Goal: Task Accomplishment & Management: Use online tool/utility

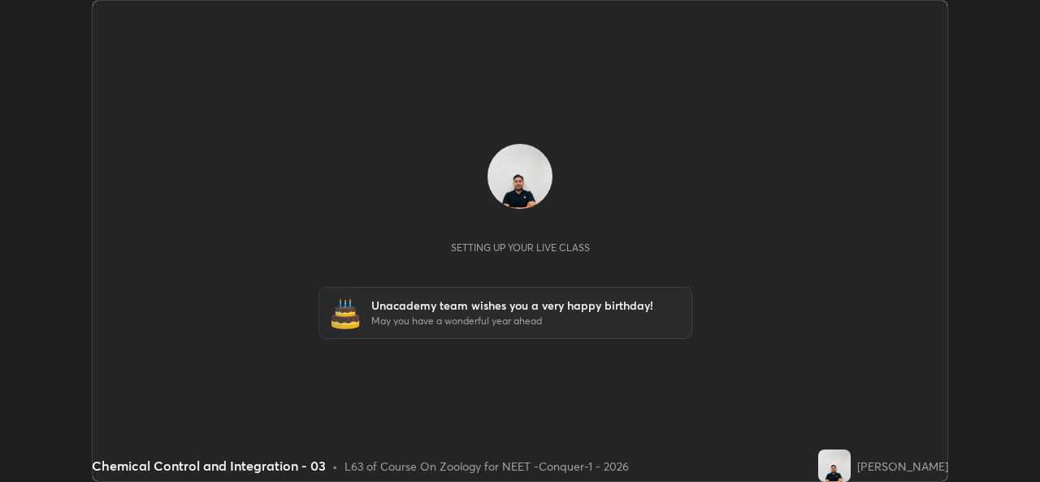
scroll to position [482, 1039]
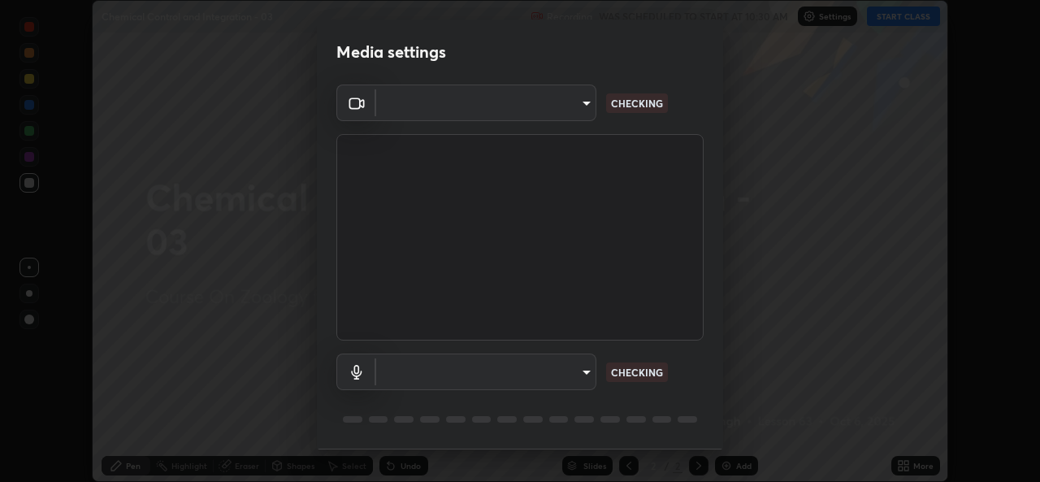
type input "1f41c6c9791060f8641ac520f6899d8620682ebda803063f8a141d25c78f08ec"
click at [566, 364] on body "Erase all Chemical Control and Integration - 03 Recording WAS SCHEDULED TO STAR…" at bounding box center [520, 241] width 1040 height 482
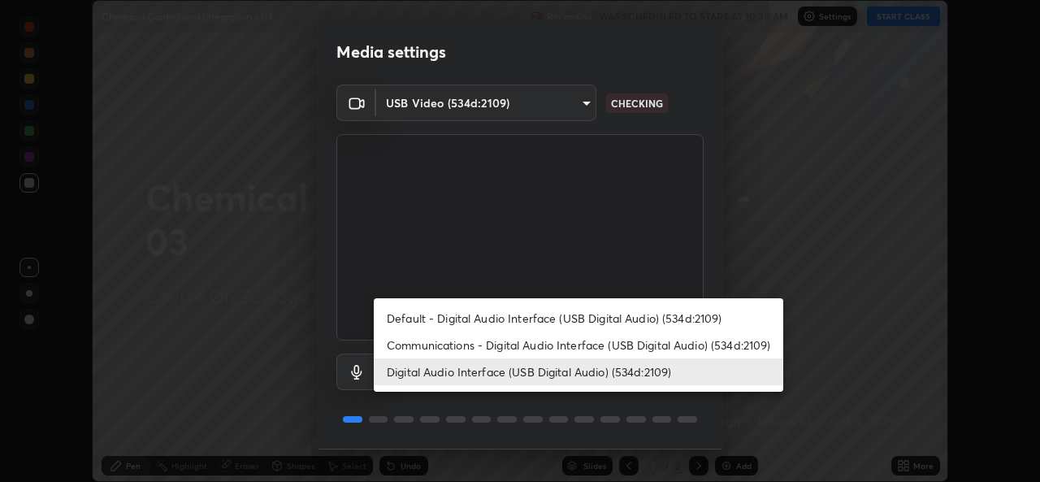
click at [582, 344] on li "Communications - Digital Audio Interface (USB Digital Audio) (534d:2109)" at bounding box center [578, 344] width 409 height 27
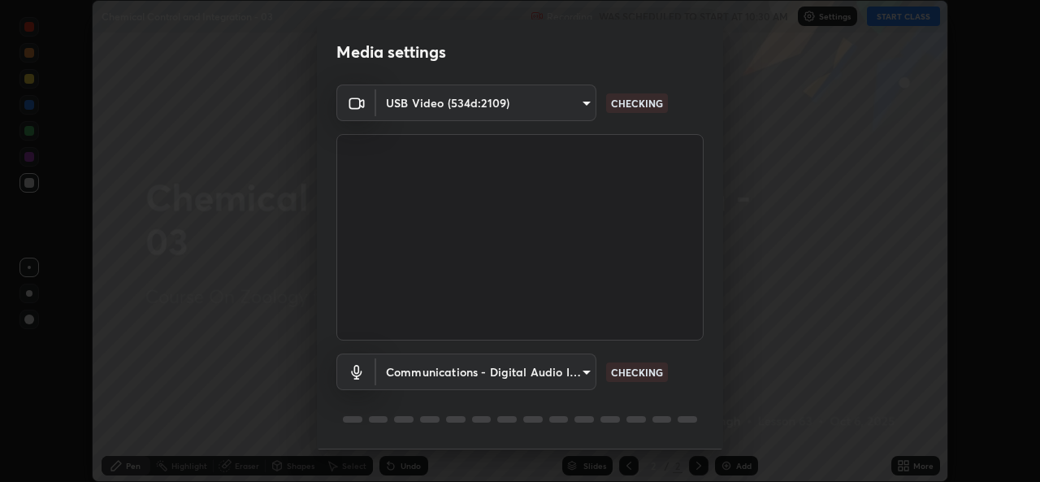
click at [546, 372] on body "Erase all Chemical Control and Integration - 03 Recording WAS SCHEDULED TO STAR…" at bounding box center [520, 241] width 1040 height 482
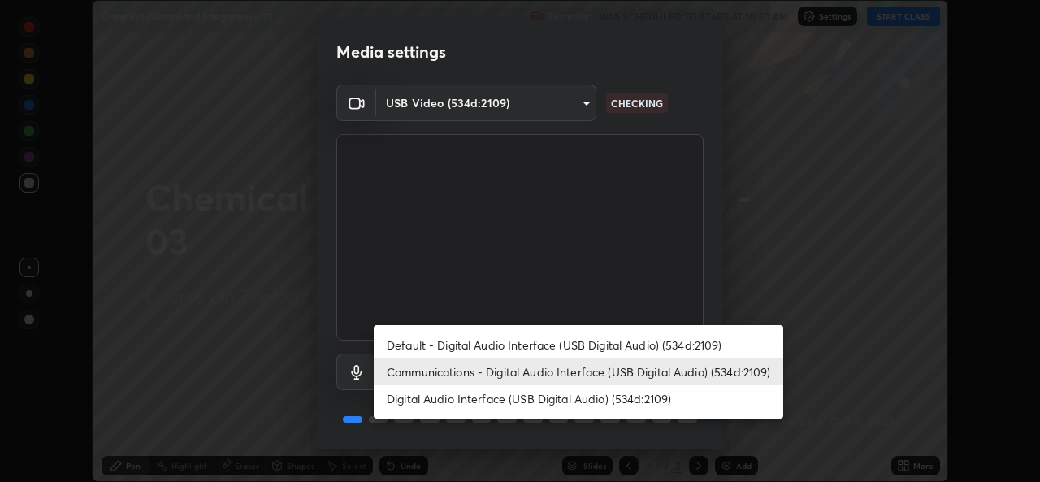
click at [543, 398] on li "Digital Audio Interface (USB Digital Audio) (534d:2109)" at bounding box center [578, 398] width 409 height 27
type input "f295510aab7fc519ba2ff16faa6f07a5746b517eedcb4ab4bf157618f1e6795d"
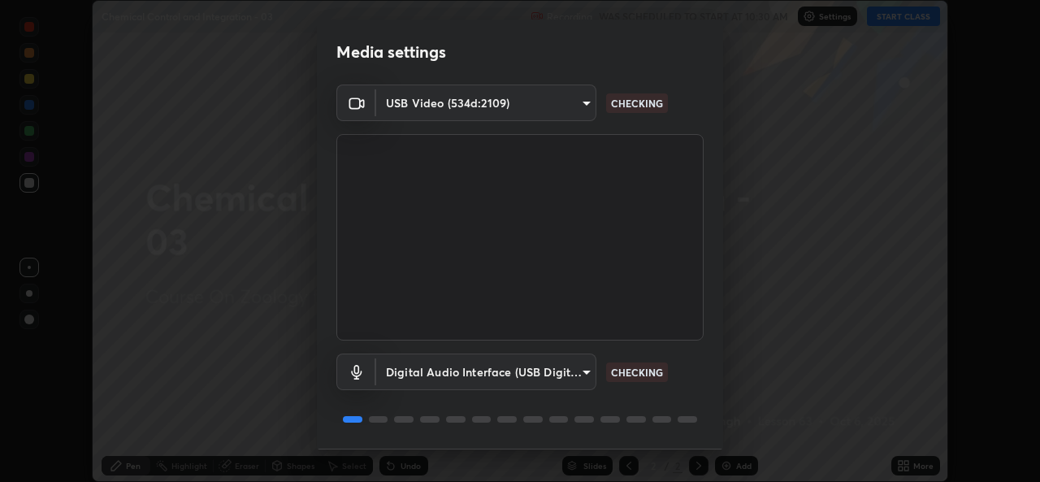
scroll to position [51, 0]
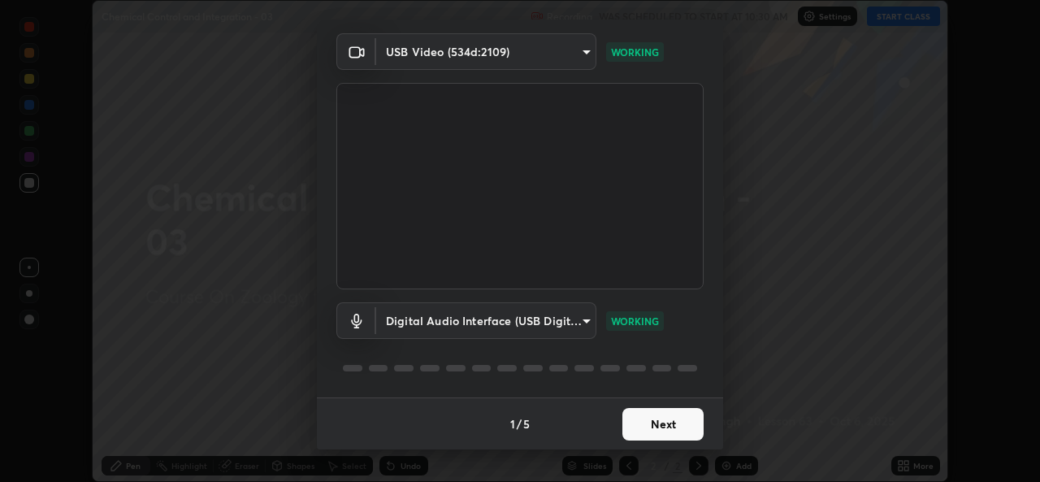
click at [649, 413] on button "Next" at bounding box center [662, 424] width 81 height 32
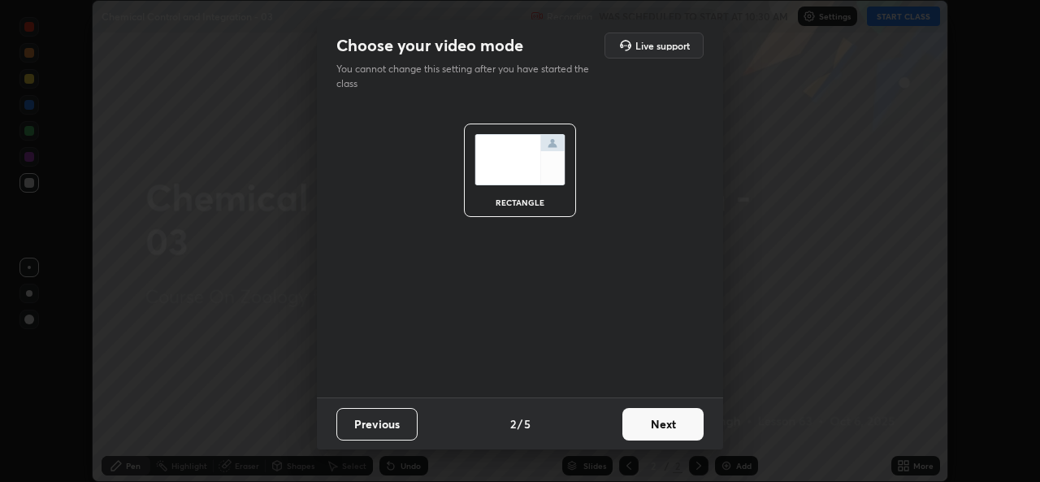
click at [657, 420] on button "Next" at bounding box center [662, 424] width 81 height 32
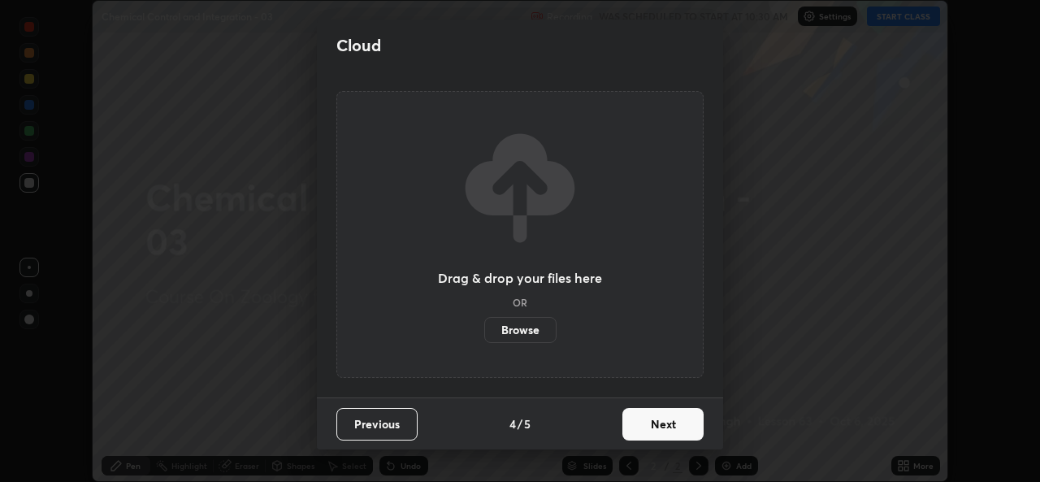
click at [676, 421] on button "Next" at bounding box center [662, 424] width 81 height 32
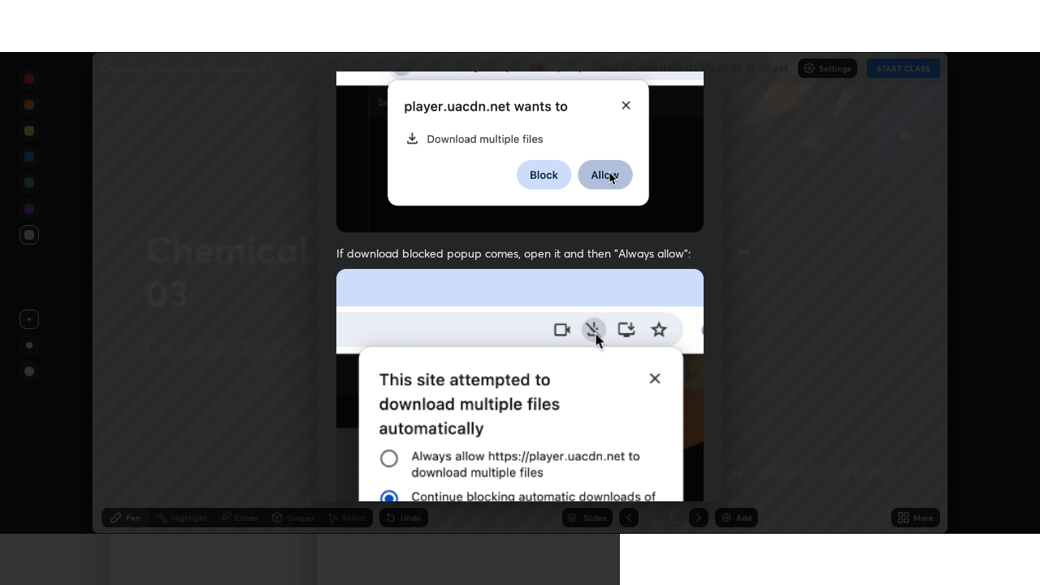
scroll to position [383, 0]
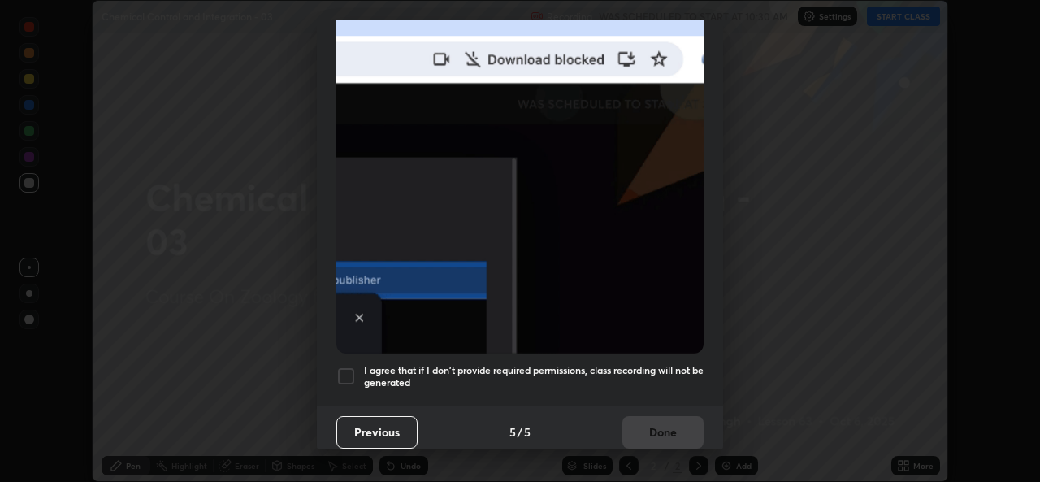
click at [348, 366] on div at bounding box center [345, 375] width 19 height 19
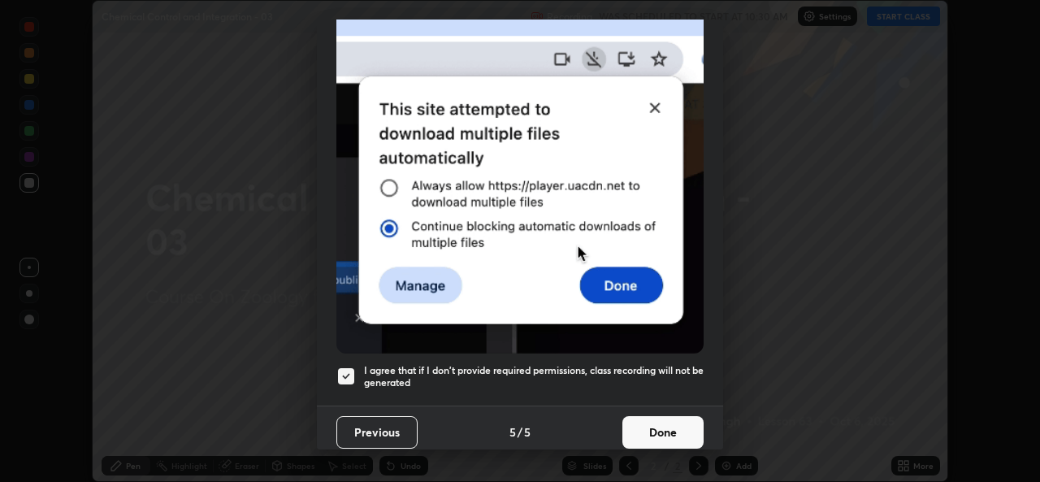
click at [654, 423] on button "Done" at bounding box center [662, 432] width 81 height 32
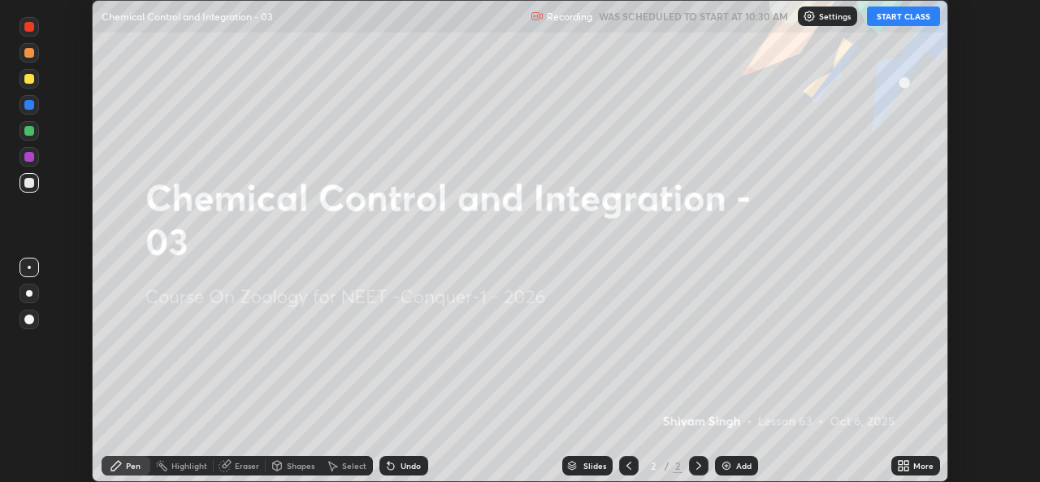
click at [905, 470] on icon at bounding box center [906, 468] width 4 height 4
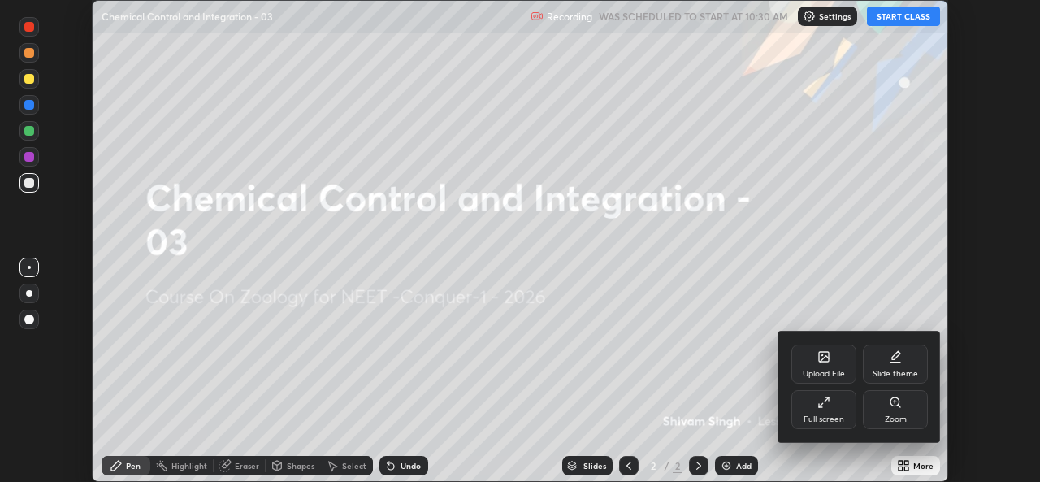
click at [824, 406] on icon at bounding box center [823, 402] width 13 height 13
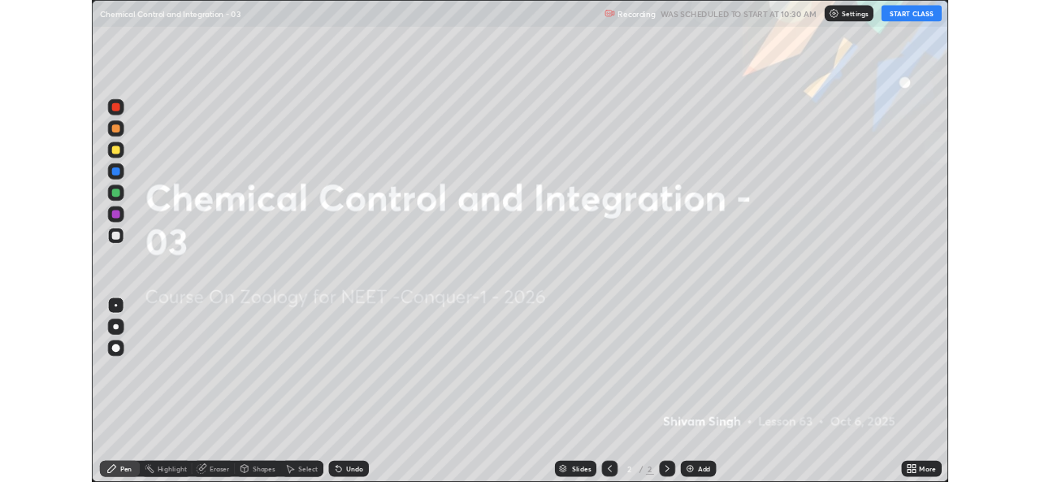
scroll to position [585, 1040]
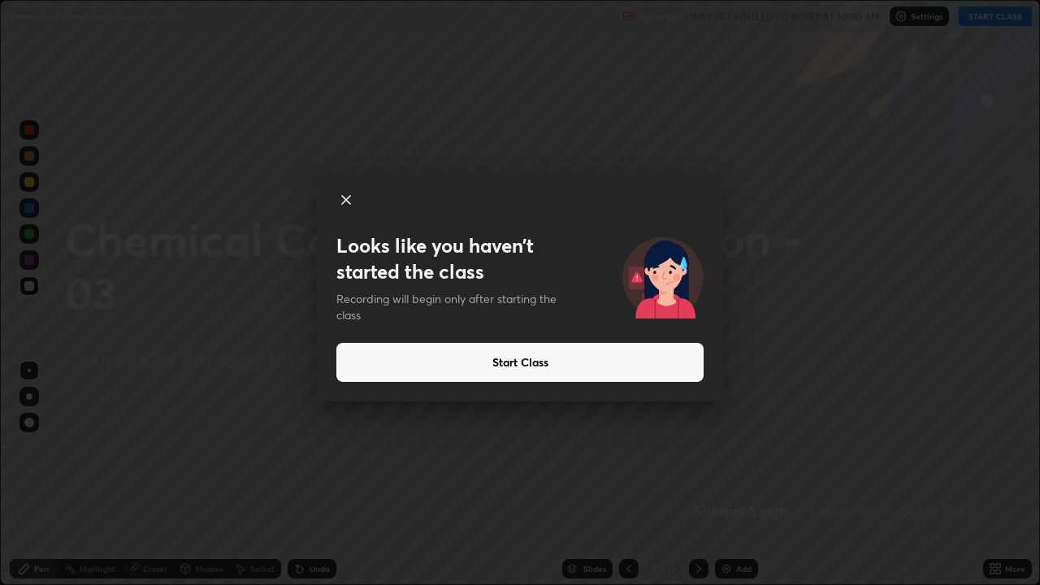
click at [345, 196] on icon at bounding box center [345, 199] width 19 height 19
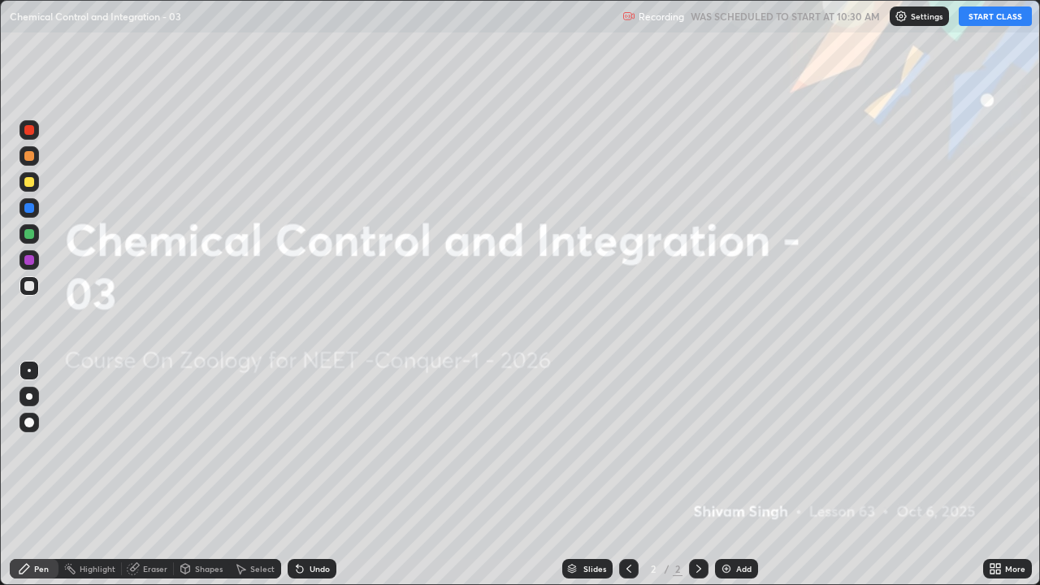
click at [210, 481] on div "Shapes" at bounding box center [209, 569] width 28 height 8
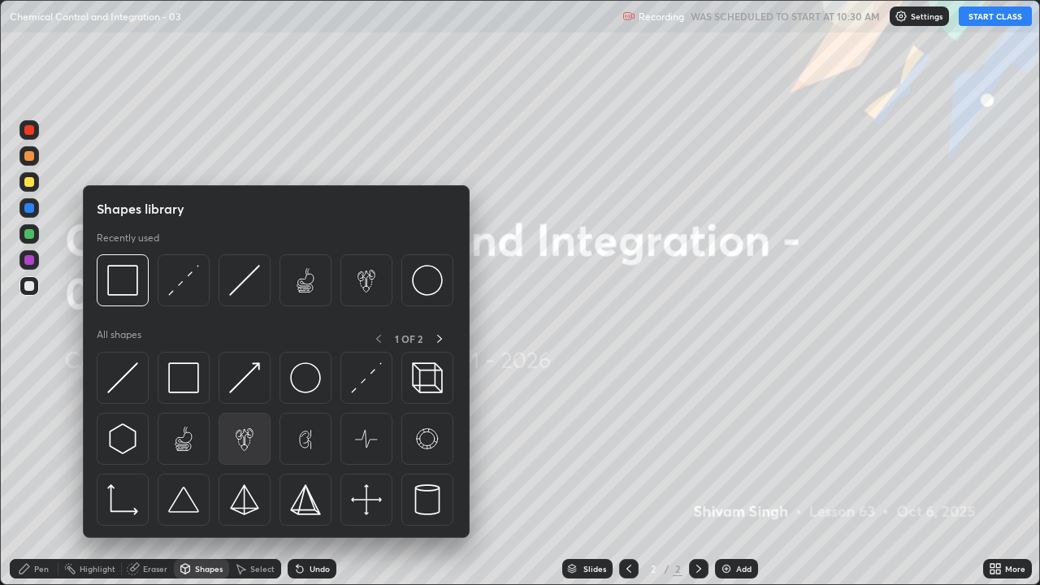
click at [241, 435] on img at bounding box center [244, 438] width 31 height 31
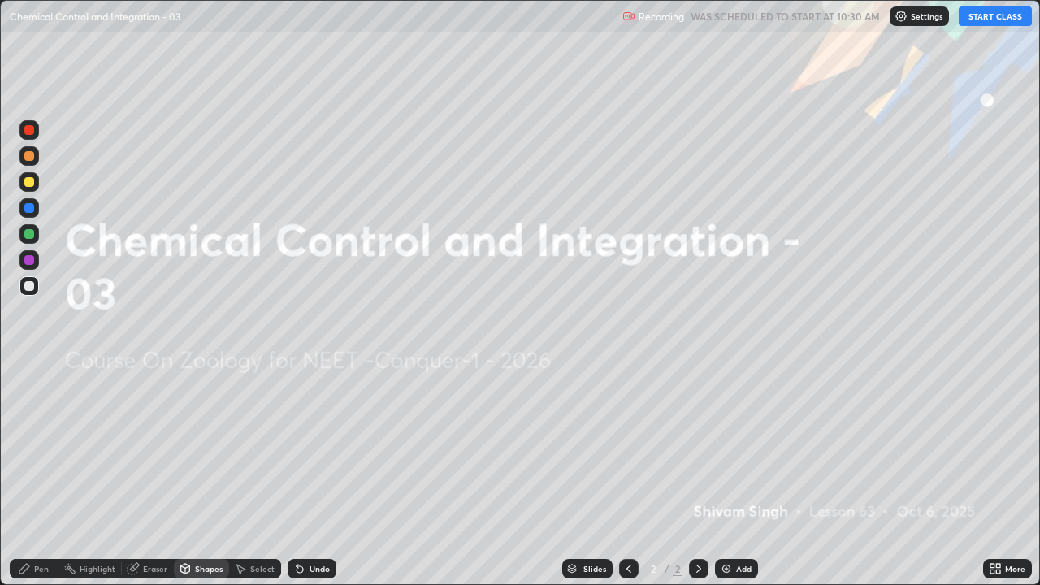
click at [302, 481] on icon at bounding box center [299, 568] width 13 height 13
click at [148, 481] on div "Eraser" at bounding box center [148, 568] width 52 height 19
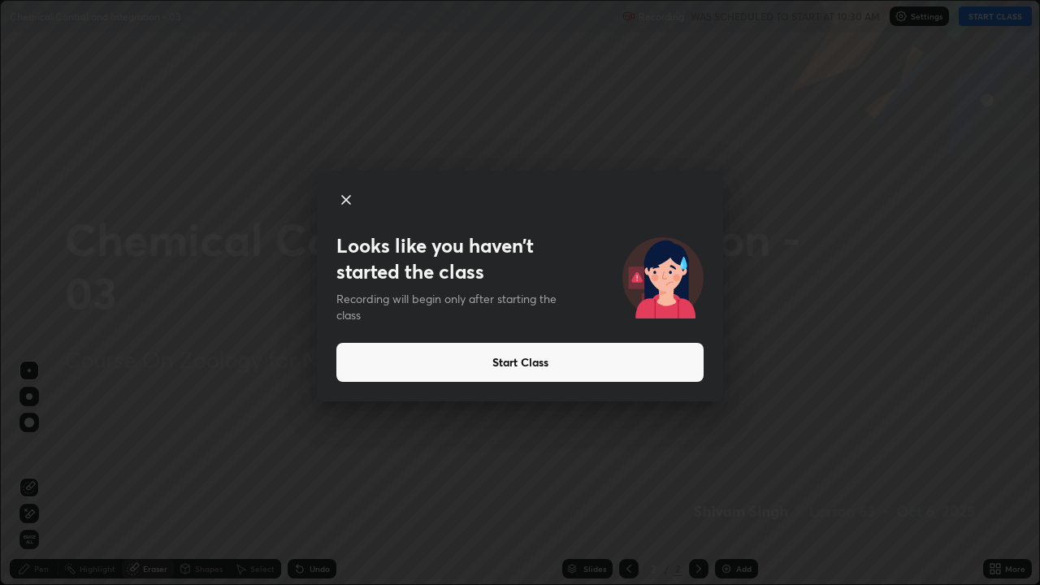
click at [348, 197] on icon at bounding box center [346, 200] width 8 height 8
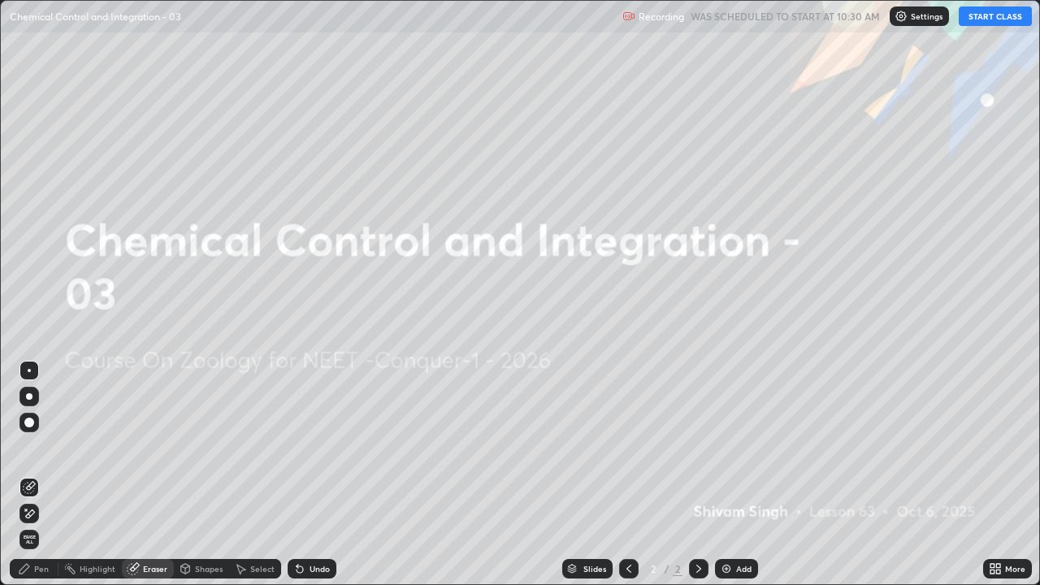
click at [990, 19] on button "START CLASS" at bounding box center [995, 15] width 73 height 19
click at [729, 481] on img at bounding box center [726, 568] width 13 height 13
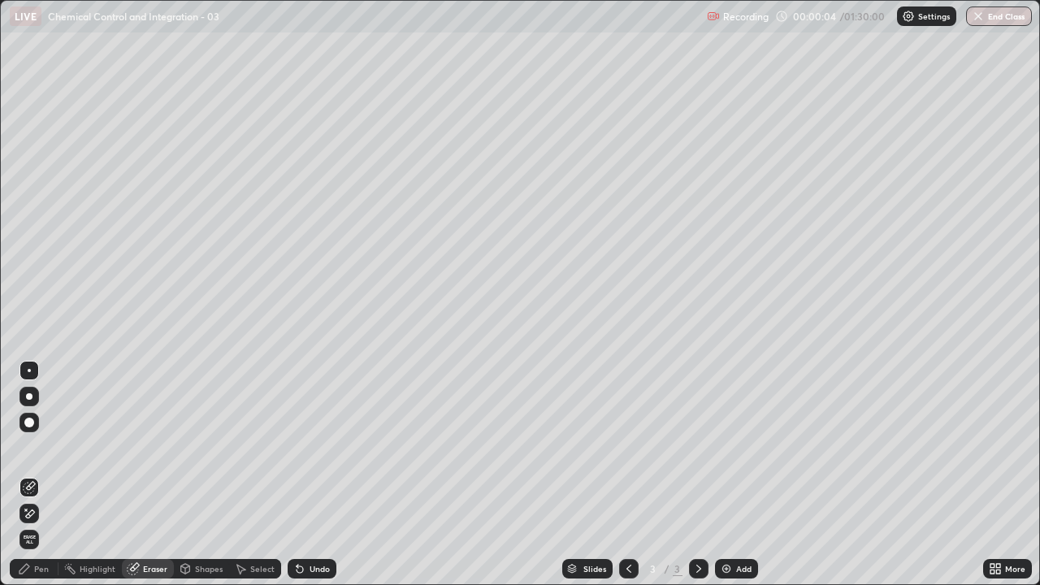
click at [1000, 481] on icon at bounding box center [998, 571] width 4 height 4
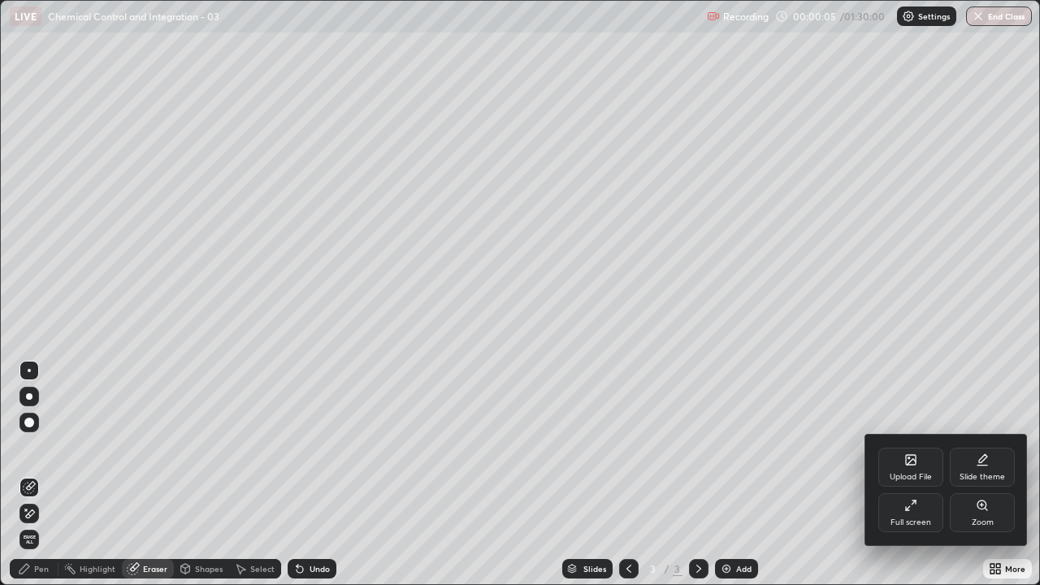
click at [910, 477] on div "Upload File" at bounding box center [910, 477] width 42 height 8
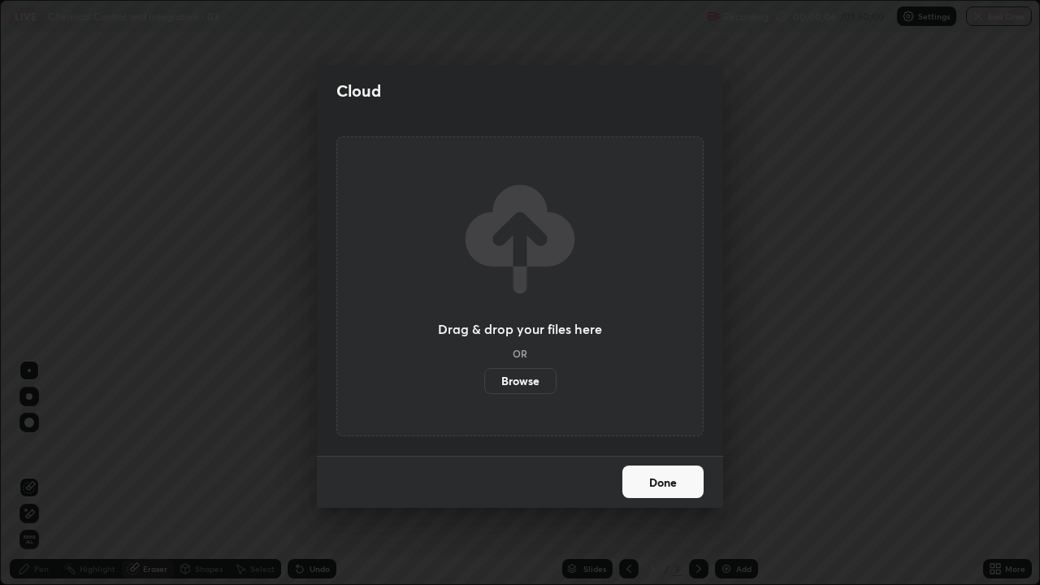
click at [529, 380] on label "Browse" at bounding box center [520, 381] width 72 height 26
click at [484, 380] on input "Browse" at bounding box center [484, 381] width 0 height 26
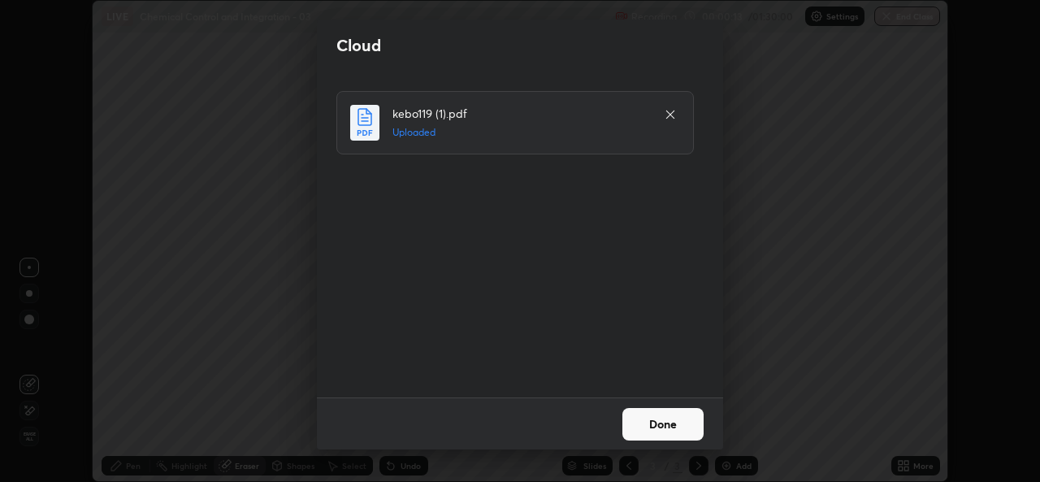
click at [656, 427] on button "Done" at bounding box center [662, 424] width 81 height 32
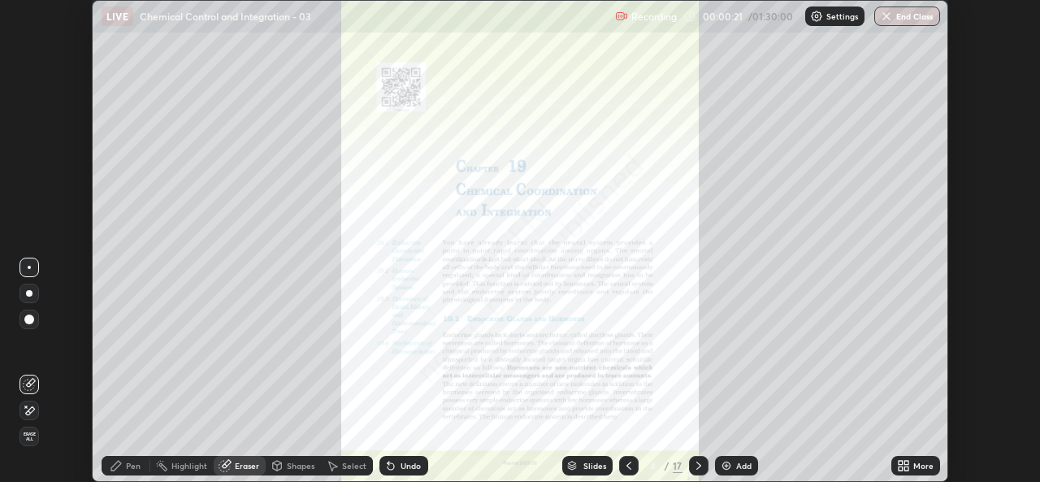
click at [904, 461] on icon at bounding box center [906, 463] width 4 height 4
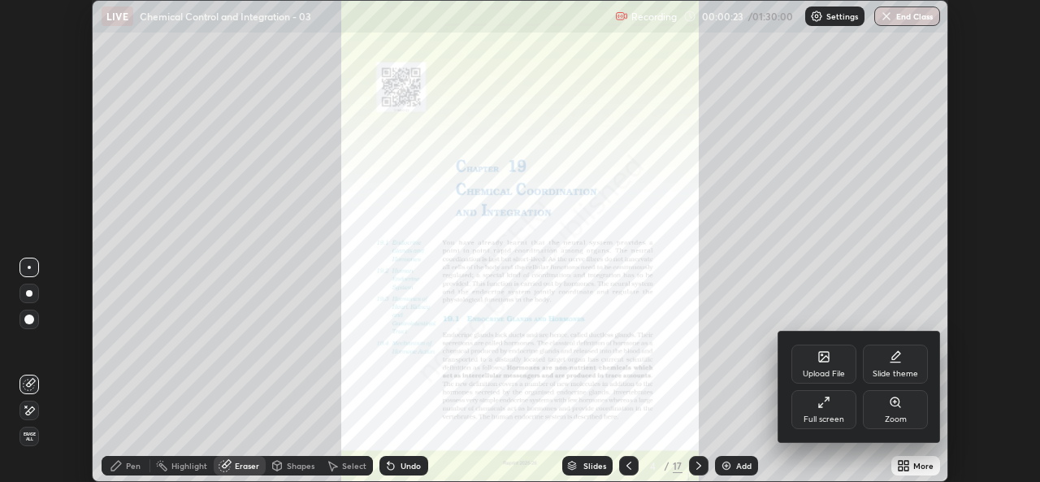
click at [823, 409] on div "Full screen" at bounding box center [823, 409] width 65 height 39
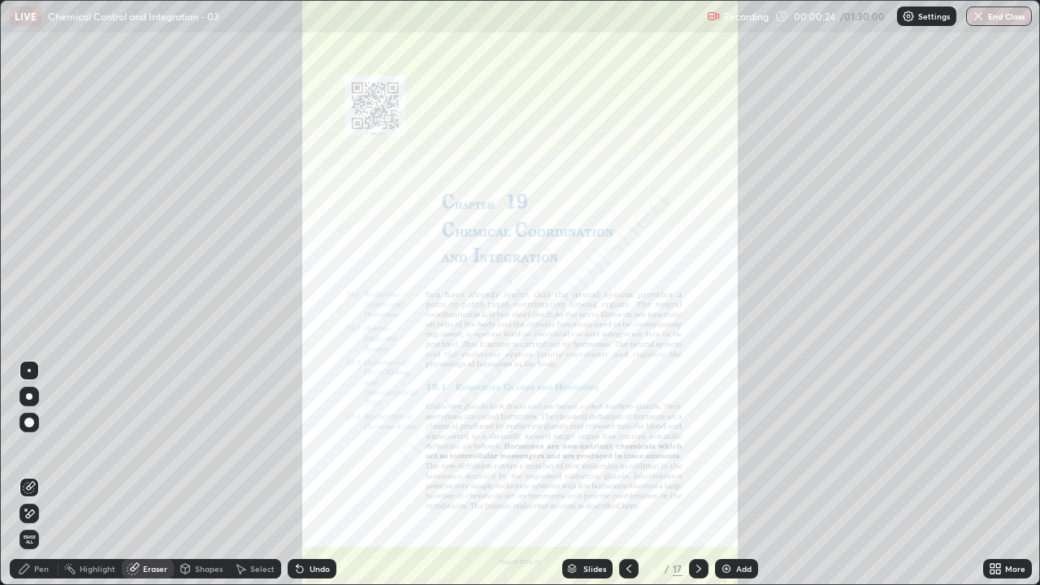
scroll to position [585, 1040]
click at [584, 481] on div "Slides" at bounding box center [594, 569] width 23 height 8
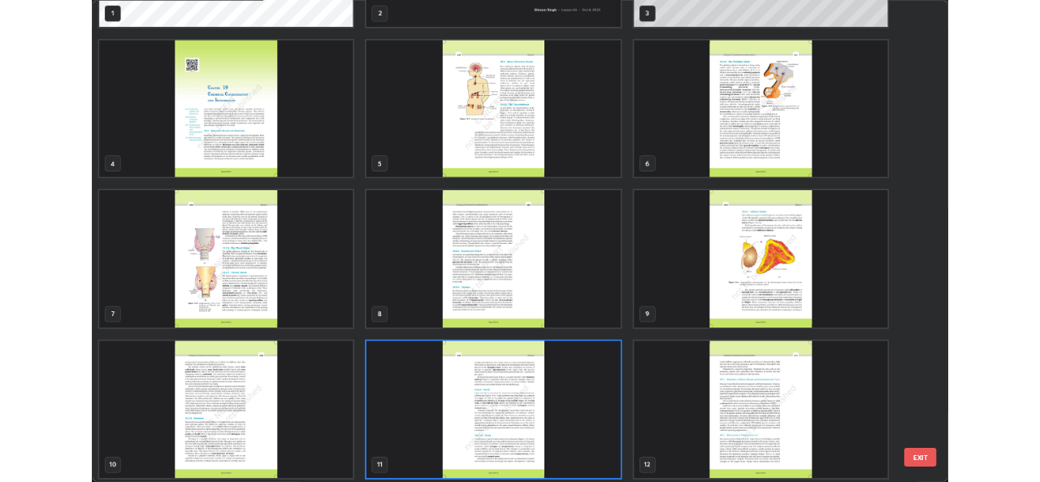
scroll to position [146, 0]
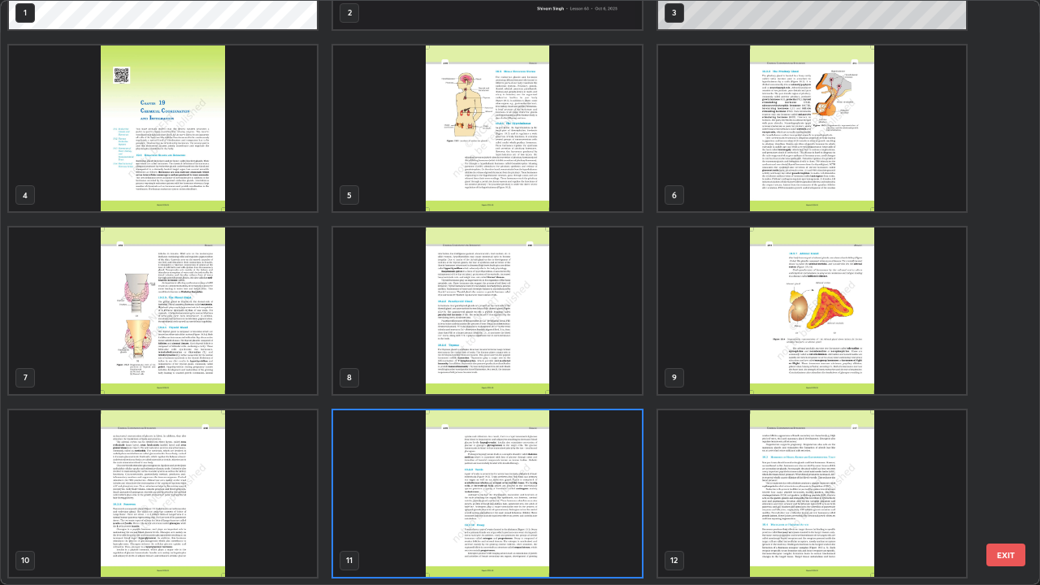
click at [175, 326] on img "grid" at bounding box center [163, 310] width 308 height 167
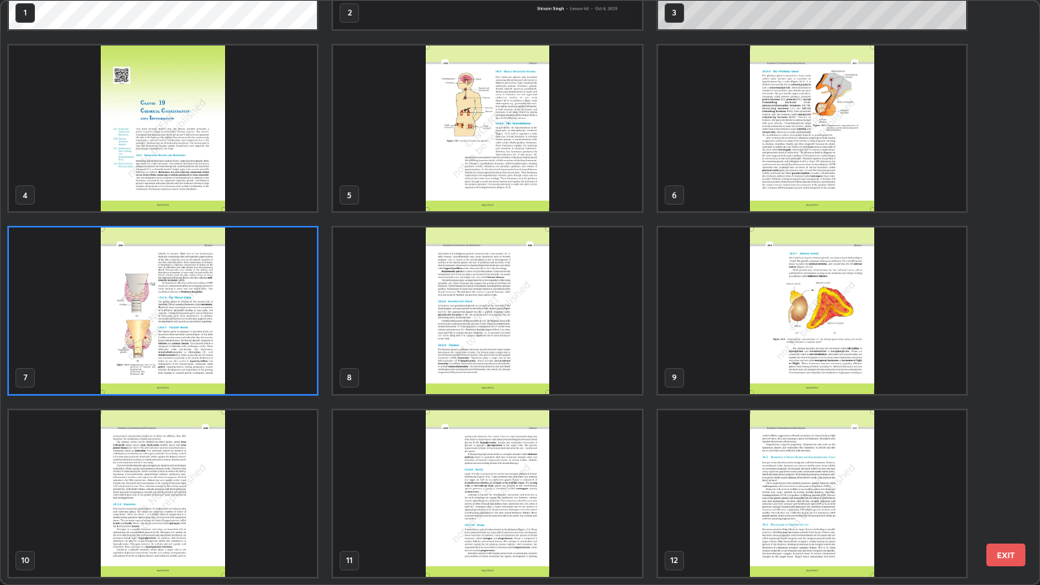
click at [180, 320] on img "grid" at bounding box center [163, 310] width 308 height 167
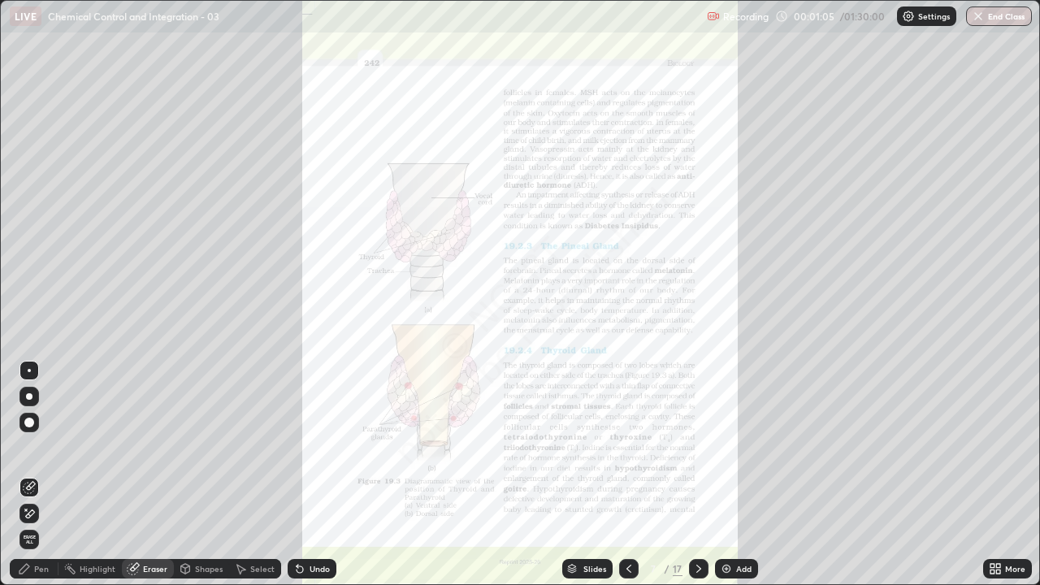
click at [26, 394] on div at bounding box center [29, 396] width 6 height 6
click at [45, 481] on div "Pen" at bounding box center [41, 569] width 15 height 8
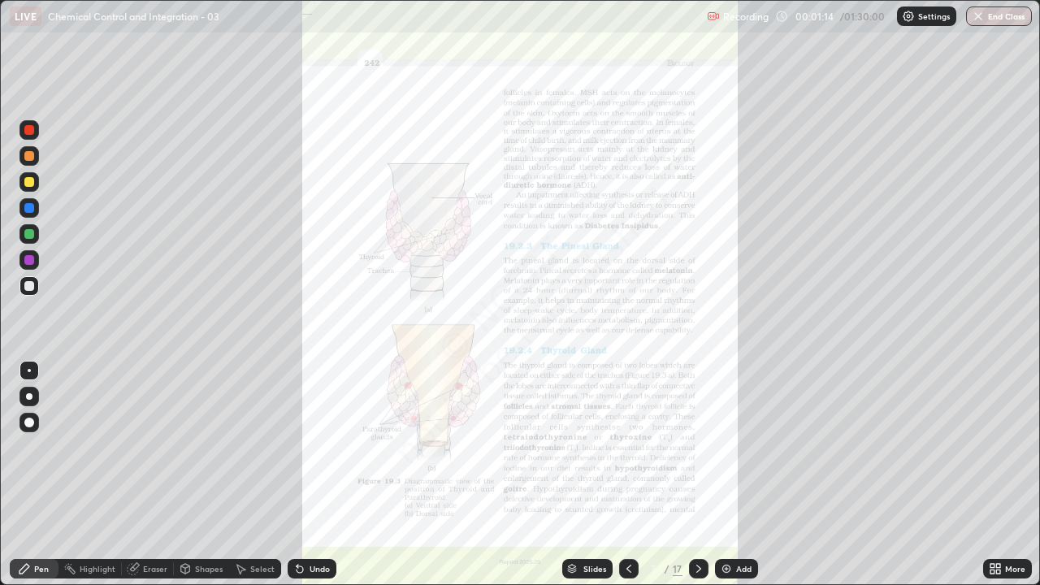
click at [29, 396] on div at bounding box center [29, 396] width 6 height 6
click at [31, 206] on div at bounding box center [29, 208] width 10 height 10
click at [311, 481] on div "Undo" at bounding box center [319, 569] width 20 height 8
click at [322, 481] on div "Undo" at bounding box center [319, 569] width 20 height 8
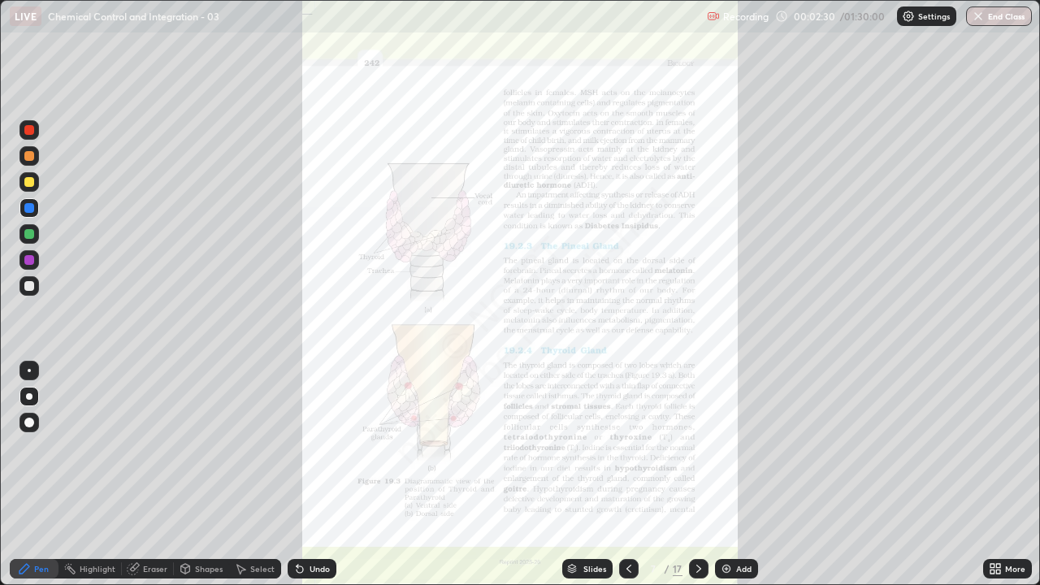
click at [30, 260] on div at bounding box center [29, 260] width 10 height 10
click at [319, 481] on div "Undo" at bounding box center [319, 569] width 20 height 8
click at [30, 290] on div at bounding box center [29, 286] width 10 height 10
click at [29, 371] on div at bounding box center [29, 370] width 3 height 3
click at [32, 184] on div at bounding box center [29, 182] width 10 height 10
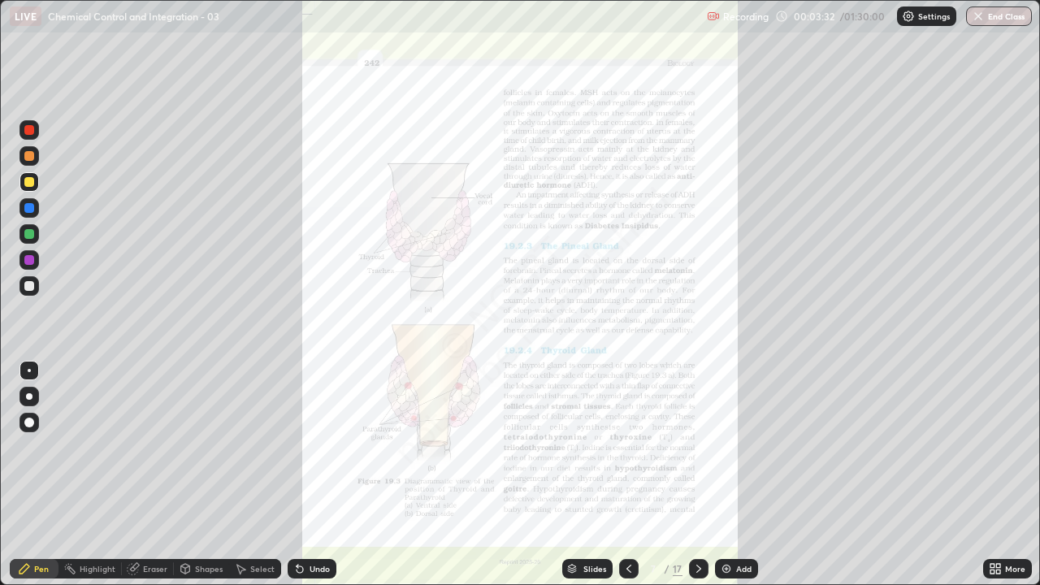
click at [878, 481] on div "Slides 7 / 17 Add" at bounding box center [659, 568] width 647 height 32
click at [881, 481] on div "Slides 7 / 17 Add" at bounding box center [659, 568] width 647 height 32
click at [30, 253] on div at bounding box center [28, 259] width 19 height 19
click at [31, 283] on div at bounding box center [29, 286] width 10 height 10
click at [30, 234] on div at bounding box center [29, 234] width 10 height 10
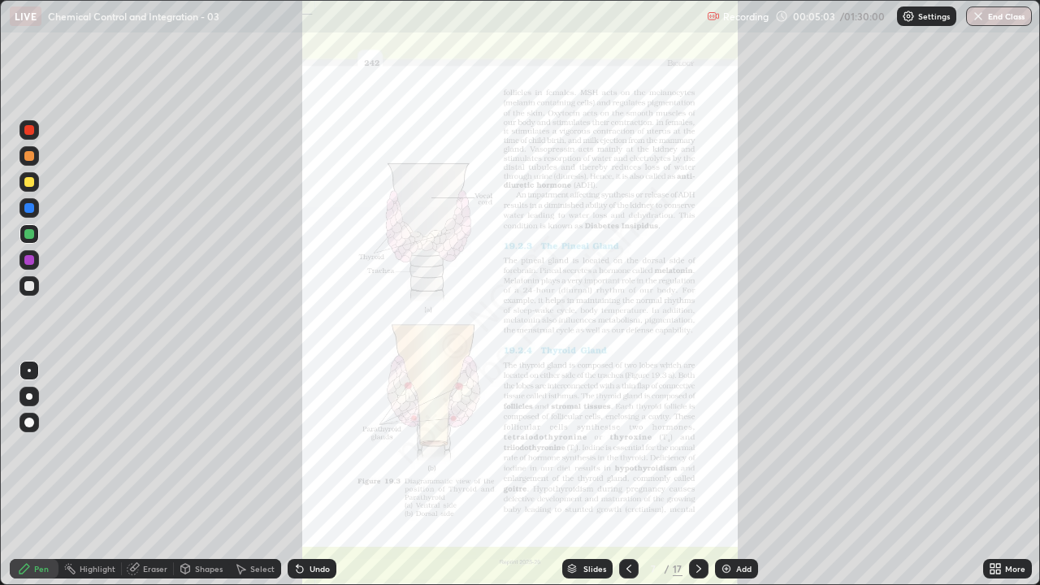
click at [847, 481] on div "Slides 7 / 17 Add" at bounding box center [659, 568] width 647 height 32
click at [869, 481] on div "Slides 7 / 17 Add" at bounding box center [659, 568] width 647 height 32
click at [886, 481] on div "Slides 7 / 17 Add" at bounding box center [659, 568] width 647 height 32
click at [910, 481] on div "Slides 7 / 17 Add" at bounding box center [659, 568] width 647 height 32
click at [877, 481] on div "Slides 7 / 17 Add" at bounding box center [659, 568] width 647 height 32
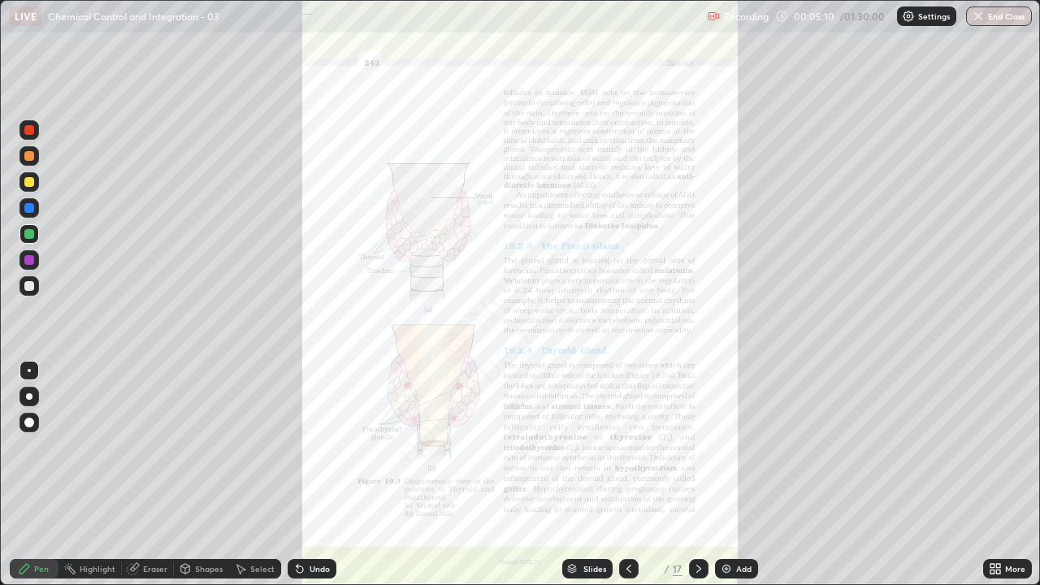
click at [901, 481] on div "Slides 7 / 17 Add" at bounding box center [659, 568] width 647 height 32
click at [920, 481] on div "Slides 7 / 17 Add" at bounding box center [659, 568] width 647 height 32
click at [938, 481] on div "Slides 7 / 17 Add" at bounding box center [659, 568] width 647 height 32
click at [28, 261] on div at bounding box center [29, 260] width 10 height 10
click at [29, 183] on div at bounding box center [29, 182] width 10 height 10
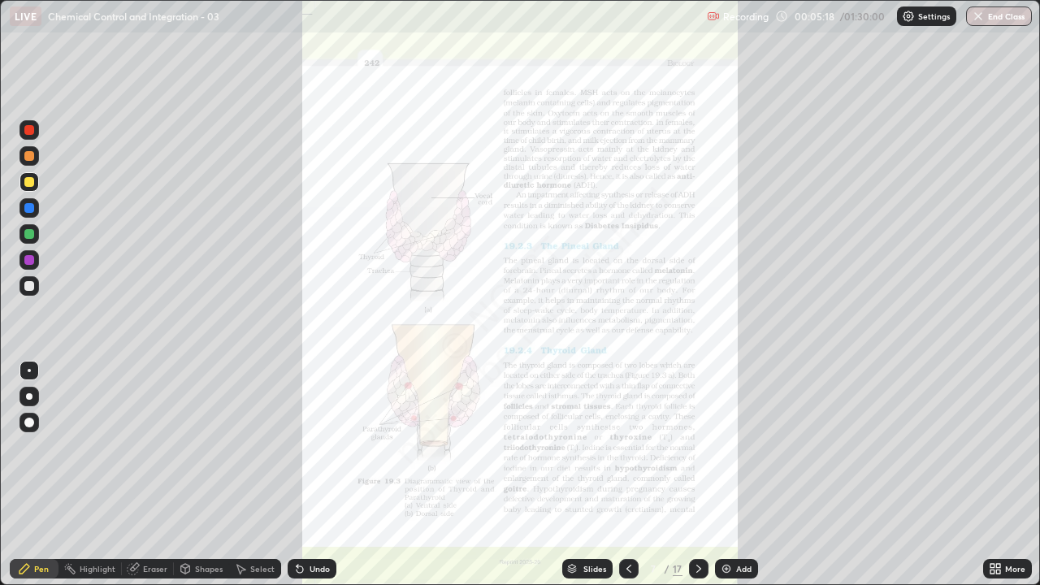
click at [31, 128] on div at bounding box center [29, 130] width 10 height 10
click at [721, 481] on img at bounding box center [726, 568] width 13 height 13
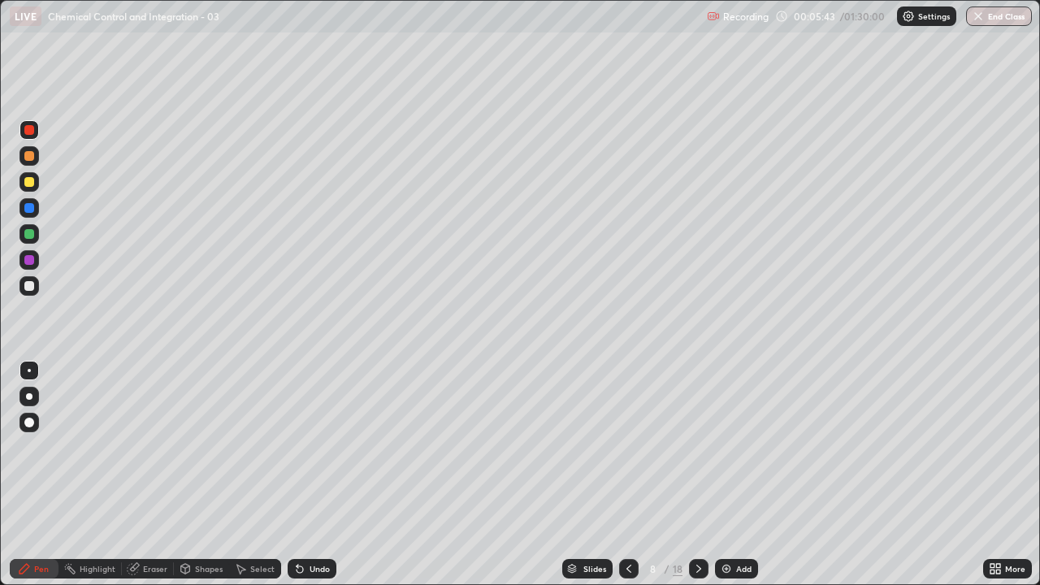
click at [29, 178] on div at bounding box center [29, 182] width 10 height 10
click at [29, 396] on div at bounding box center [29, 396] width 6 height 6
click at [31, 206] on div at bounding box center [29, 208] width 10 height 10
click at [32, 232] on div at bounding box center [29, 234] width 10 height 10
click at [311, 481] on div "Undo" at bounding box center [319, 569] width 20 height 8
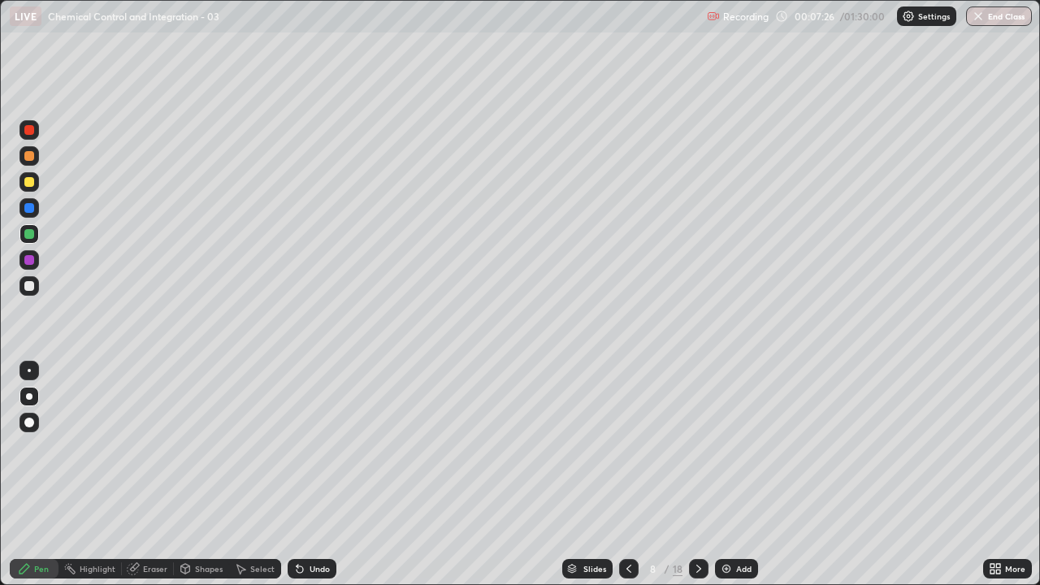
click at [29, 184] on div at bounding box center [29, 182] width 10 height 10
click at [28, 231] on div at bounding box center [29, 234] width 10 height 10
click at [32, 287] on div at bounding box center [29, 286] width 10 height 10
click at [311, 481] on div "Undo" at bounding box center [312, 568] width 49 height 19
click at [317, 481] on div "Undo" at bounding box center [319, 569] width 20 height 8
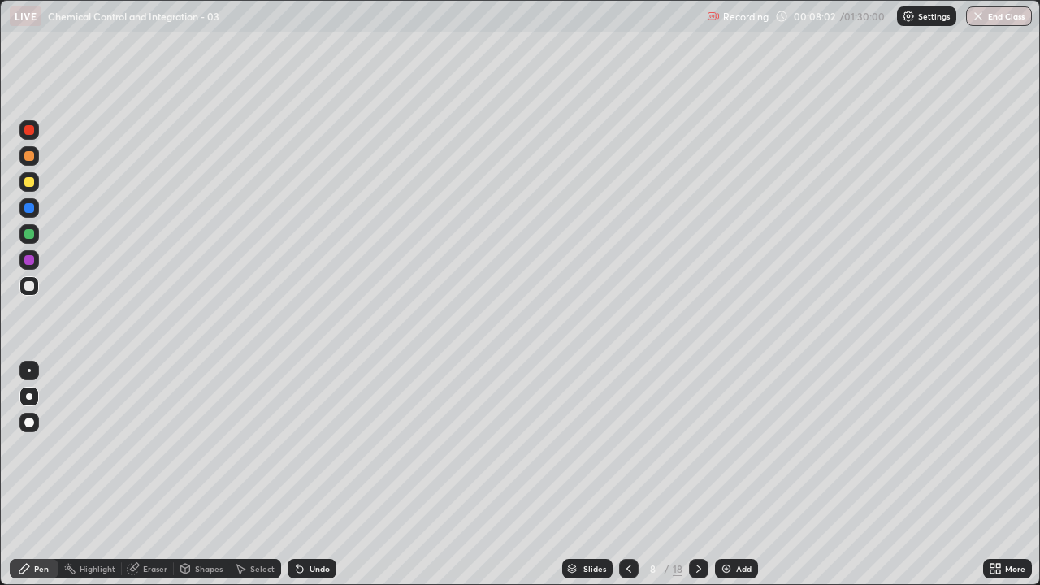
click at [29, 230] on div at bounding box center [29, 234] width 10 height 10
click at [28, 286] on div at bounding box center [29, 286] width 10 height 10
click at [309, 481] on div "Undo" at bounding box center [319, 569] width 20 height 8
click at [29, 258] on div at bounding box center [29, 260] width 10 height 10
click at [30, 230] on div at bounding box center [29, 234] width 10 height 10
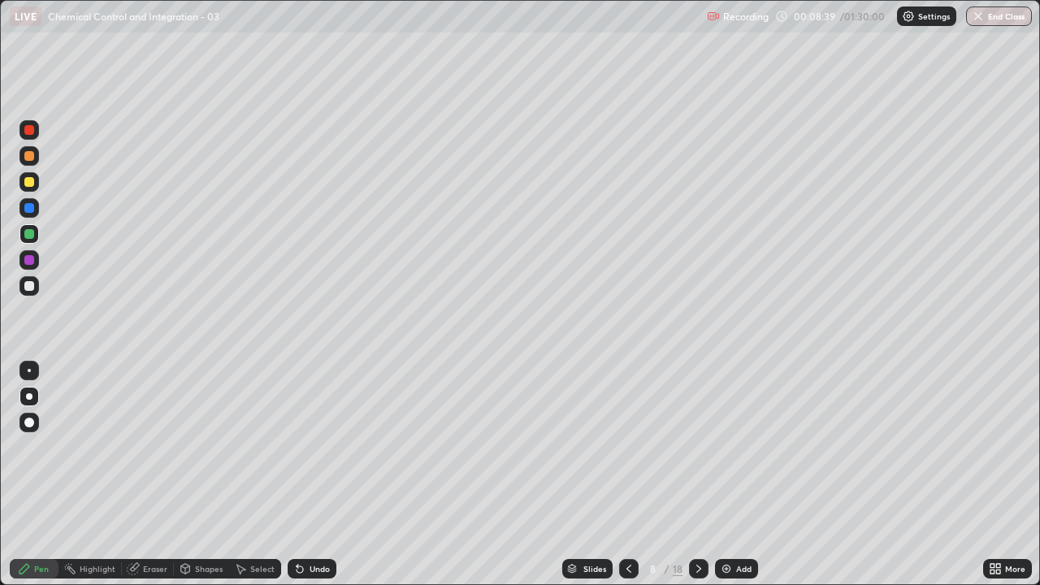
click at [723, 481] on img at bounding box center [726, 568] width 13 height 13
click at [27, 181] on div at bounding box center [29, 182] width 10 height 10
click at [30, 205] on div at bounding box center [29, 208] width 10 height 10
click at [314, 481] on div "Undo" at bounding box center [312, 568] width 49 height 19
click at [318, 481] on div "Undo" at bounding box center [319, 569] width 20 height 8
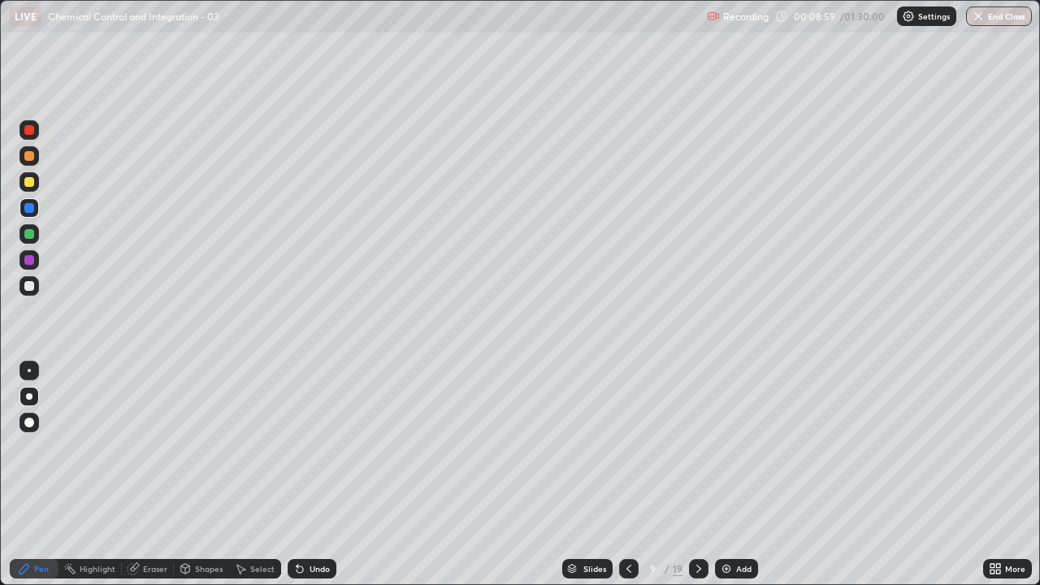
click at [313, 481] on div "Undo" at bounding box center [319, 569] width 20 height 8
click at [30, 232] on div at bounding box center [29, 234] width 10 height 10
click at [32, 207] on div at bounding box center [29, 208] width 10 height 10
click at [25, 233] on div at bounding box center [29, 234] width 10 height 10
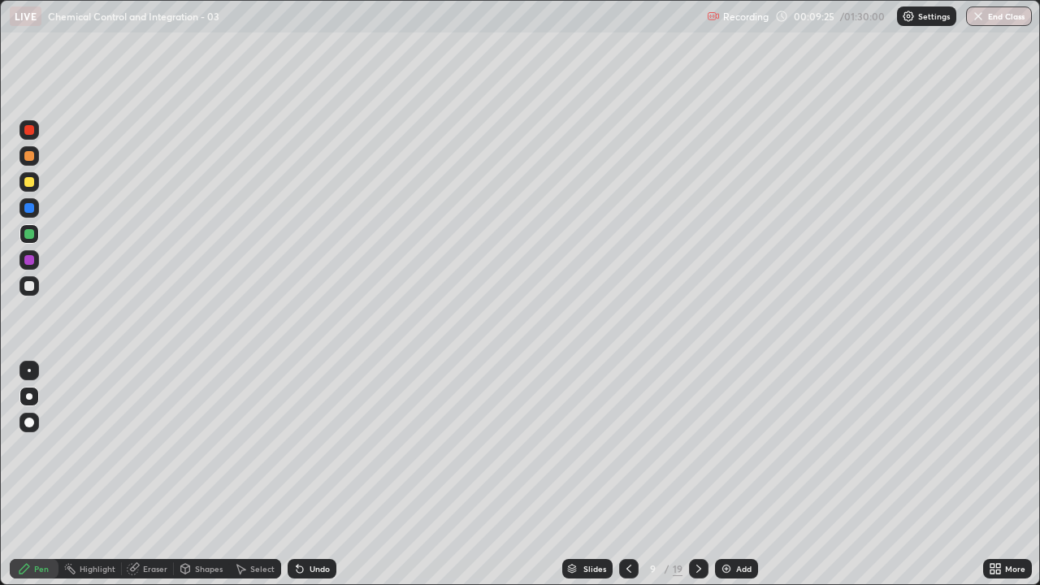
click at [28, 179] on div at bounding box center [29, 182] width 10 height 10
click at [318, 481] on div "Undo" at bounding box center [319, 569] width 20 height 8
click at [321, 481] on div "Undo" at bounding box center [319, 569] width 20 height 8
click at [28, 232] on div at bounding box center [29, 234] width 10 height 10
click at [32, 283] on div at bounding box center [29, 286] width 10 height 10
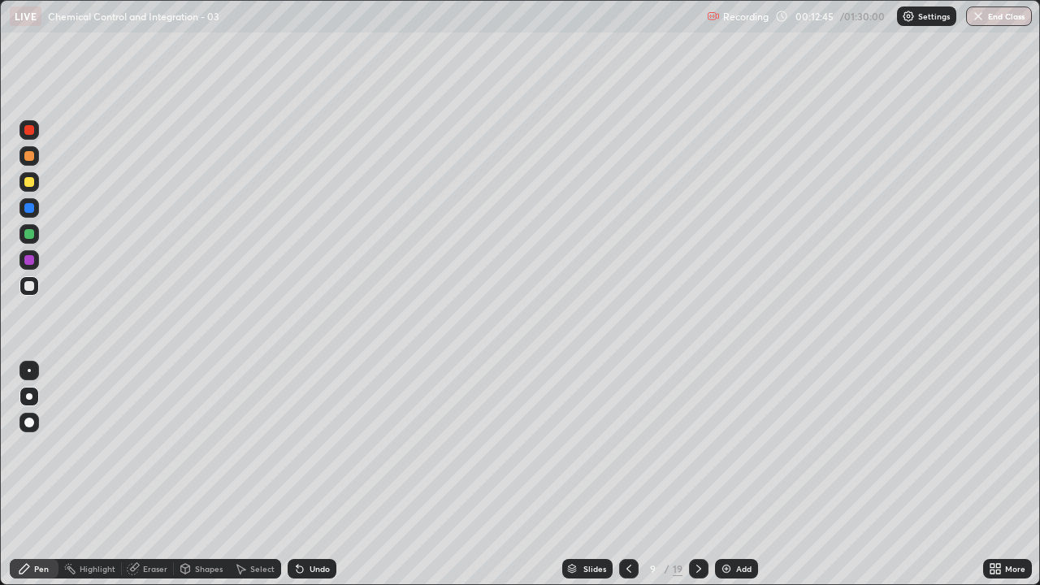
click at [314, 481] on div "Undo" at bounding box center [319, 569] width 20 height 8
click at [316, 481] on div "Undo" at bounding box center [319, 569] width 20 height 8
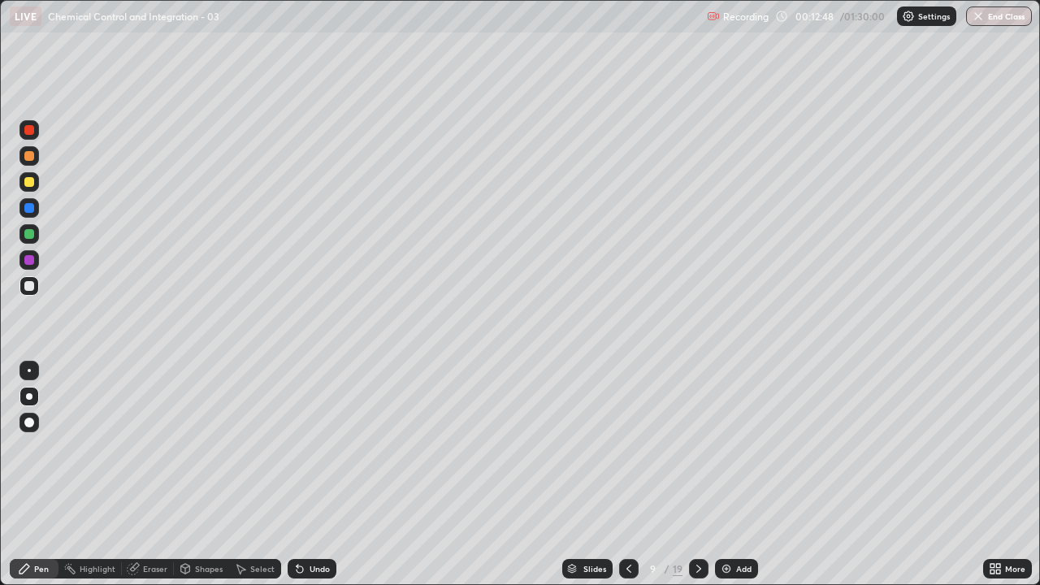
click at [316, 481] on div "Undo" at bounding box center [319, 569] width 20 height 8
click at [317, 481] on div "Undo" at bounding box center [319, 569] width 20 height 8
click at [627, 481] on icon at bounding box center [628, 568] width 13 height 13
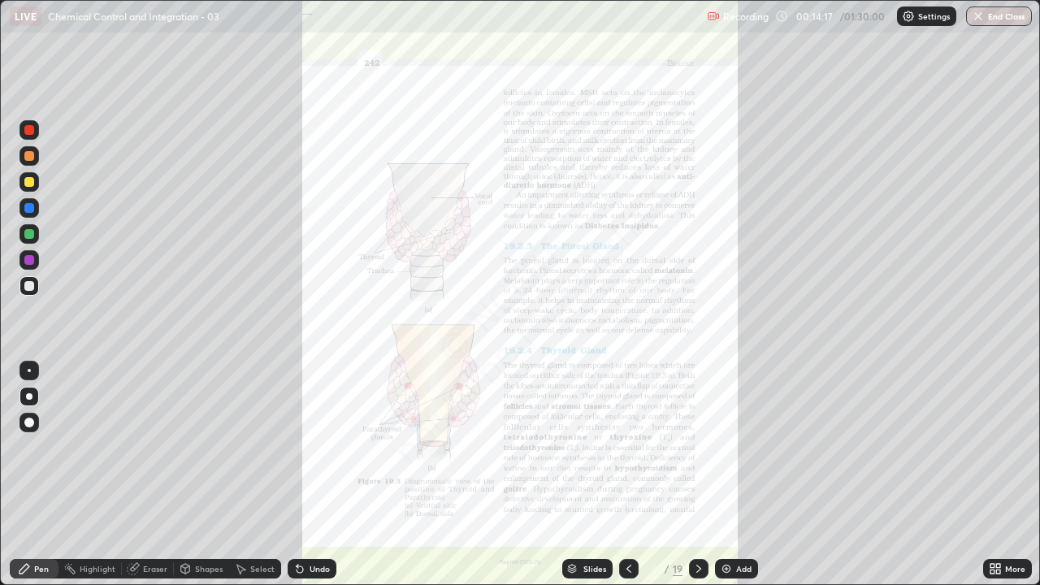
click at [145, 481] on div "Eraser" at bounding box center [155, 569] width 24 height 8
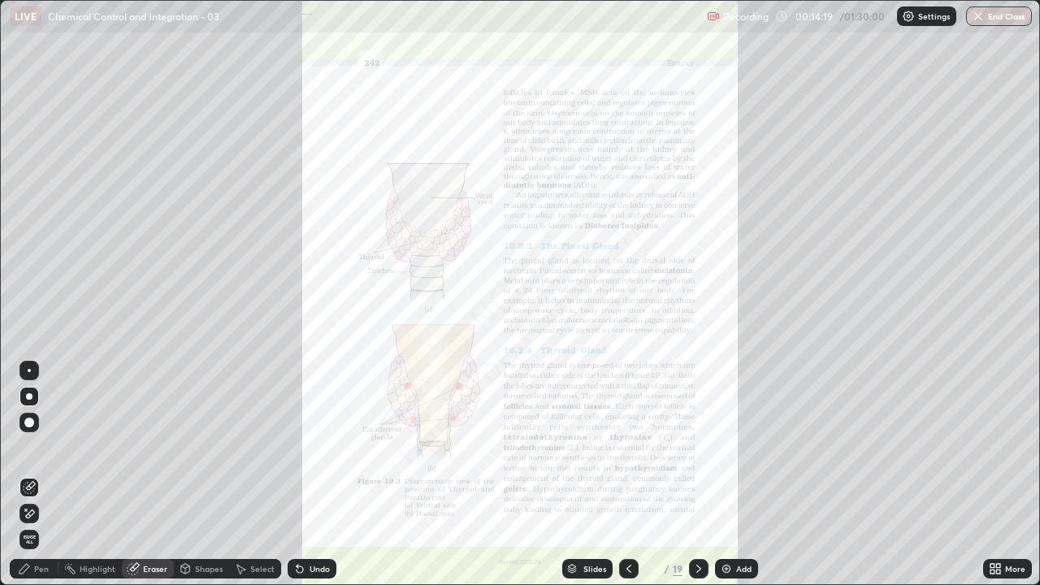
click at [37, 481] on div "Pen" at bounding box center [41, 569] width 15 height 8
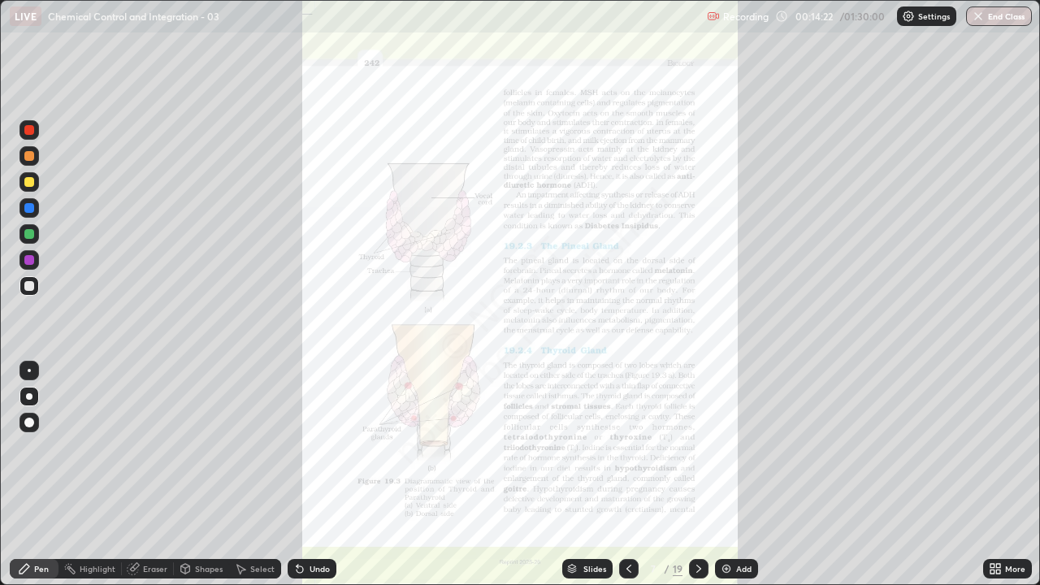
click at [29, 261] on div at bounding box center [29, 260] width 10 height 10
click at [697, 481] on icon at bounding box center [698, 569] width 5 height 8
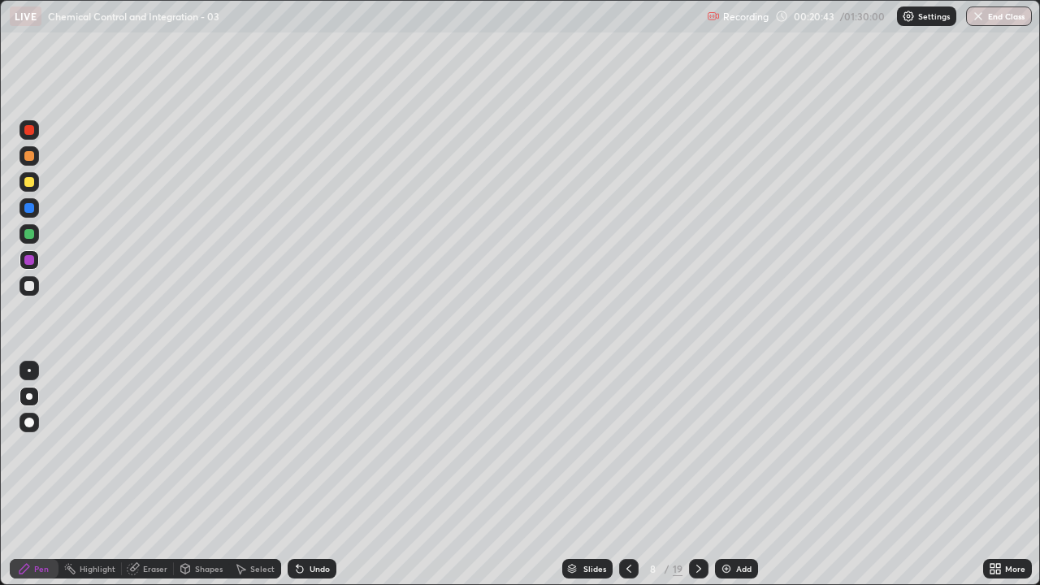
click at [699, 481] on icon at bounding box center [698, 568] width 13 height 13
click at [30, 238] on div at bounding box center [29, 234] width 10 height 10
click at [697, 481] on icon at bounding box center [698, 568] width 13 height 13
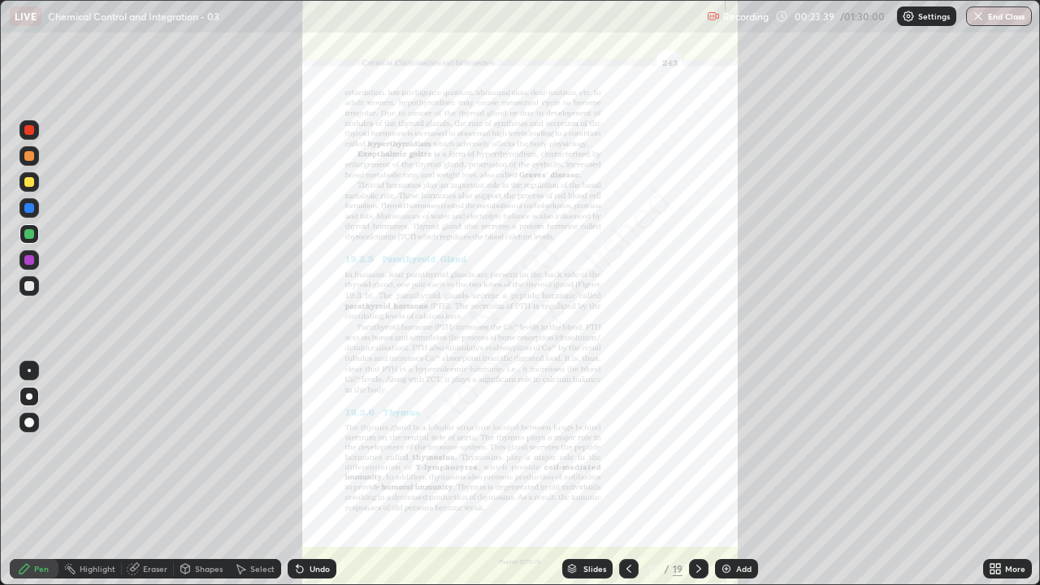
click at [628, 481] on icon at bounding box center [628, 568] width 13 height 13
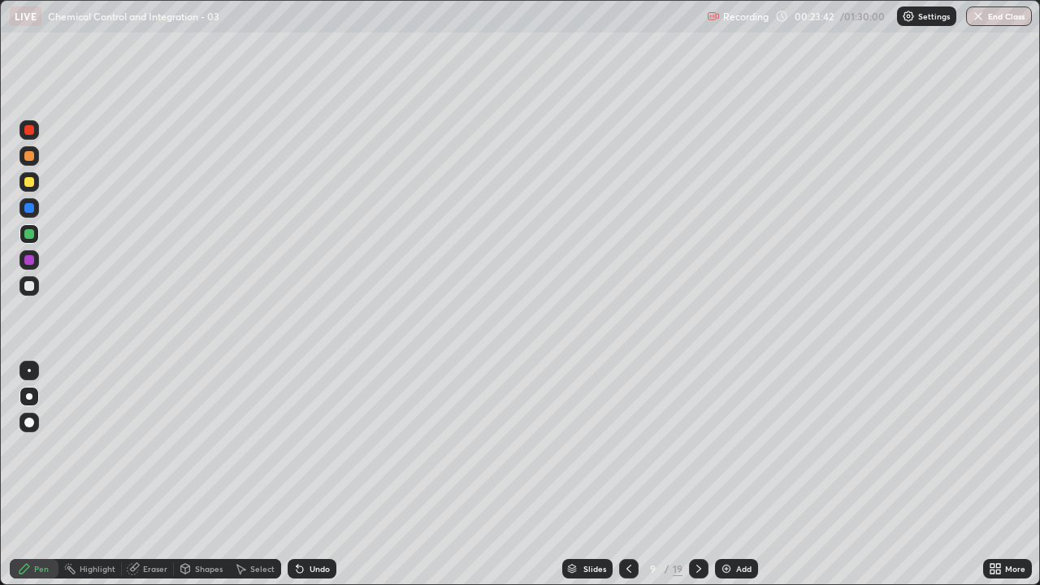
click at [723, 481] on img at bounding box center [726, 568] width 13 height 13
click at [33, 182] on div at bounding box center [29, 182] width 10 height 10
click at [26, 206] on div at bounding box center [29, 208] width 10 height 10
click at [309, 481] on div "Undo" at bounding box center [319, 569] width 20 height 8
click at [317, 481] on div "Undo" at bounding box center [319, 569] width 20 height 8
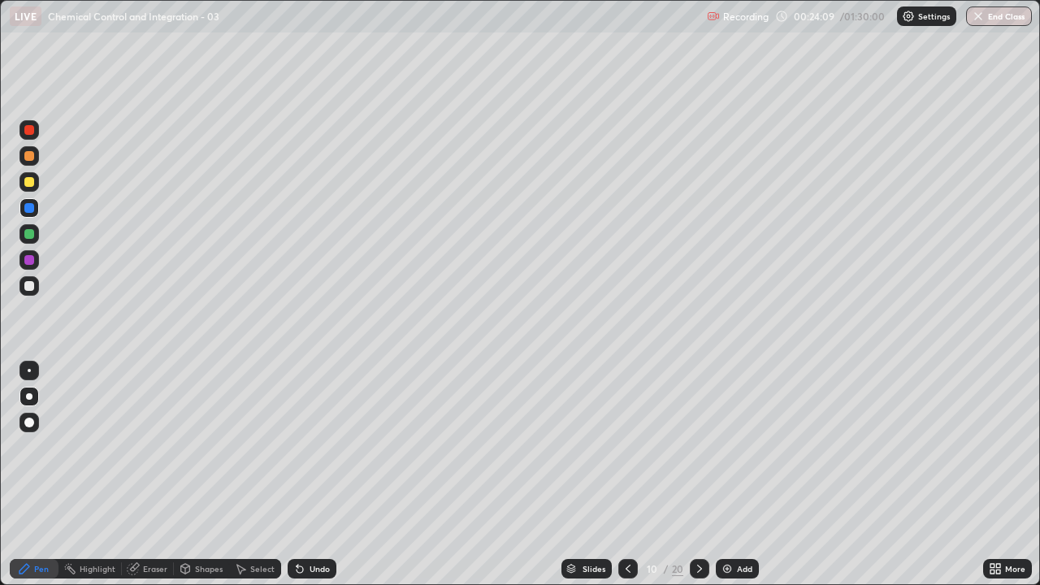
click at [32, 235] on div at bounding box center [29, 234] width 10 height 10
click at [30, 258] on div at bounding box center [29, 260] width 10 height 10
click at [33, 231] on div at bounding box center [28, 233] width 19 height 19
click at [29, 263] on div at bounding box center [29, 260] width 10 height 10
click at [317, 481] on div "Undo" at bounding box center [319, 569] width 20 height 8
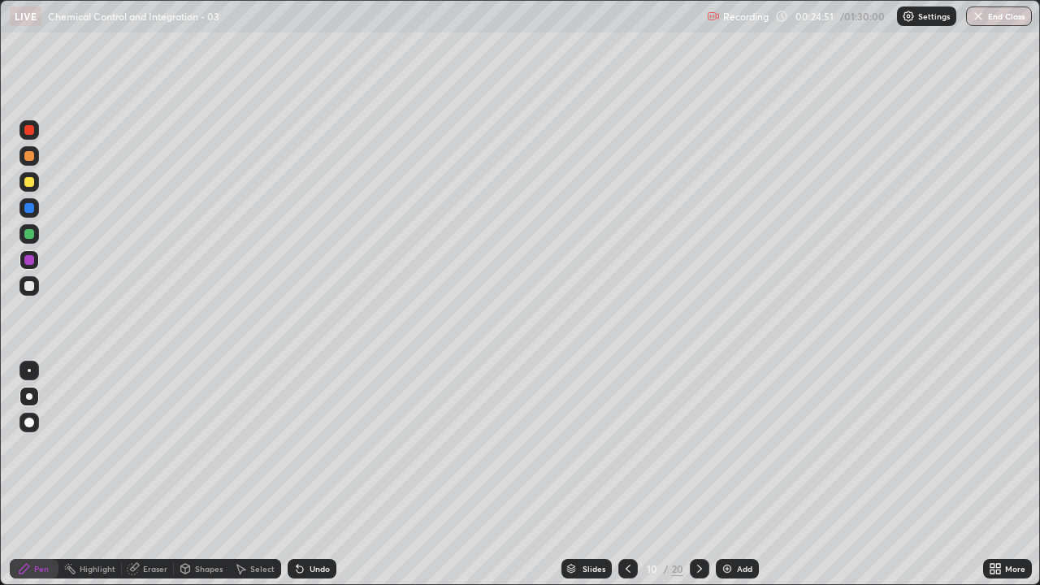
click at [318, 481] on div "Undo" at bounding box center [312, 568] width 49 height 19
click at [26, 238] on div at bounding box center [29, 234] width 10 height 10
click at [30, 258] on div at bounding box center [29, 260] width 10 height 10
click at [28, 283] on div at bounding box center [29, 286] width 10 height 10
click at [309, 481] on div "Undo" at bounding box center [319, 569] width 20 height 8
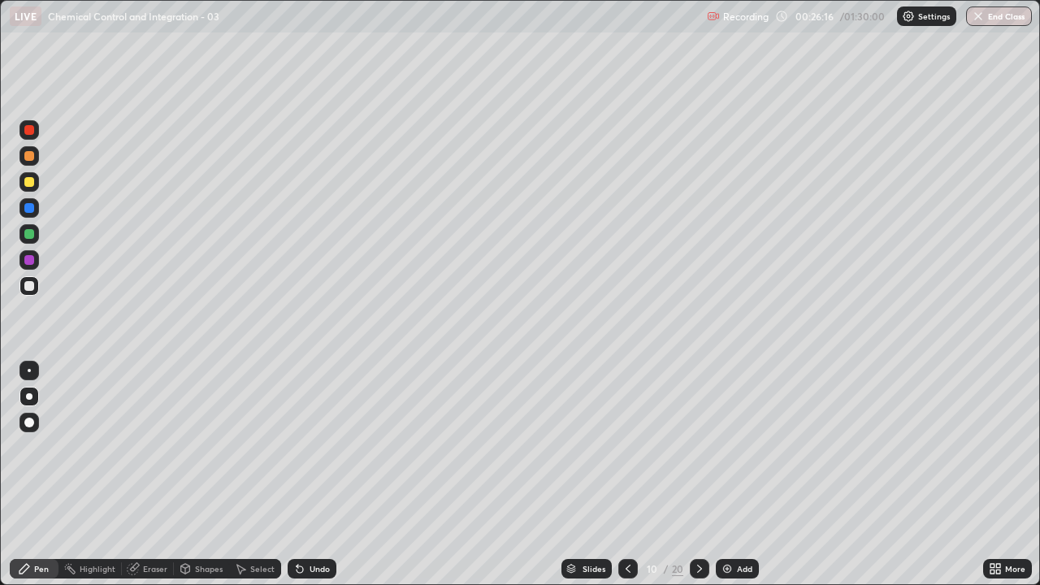
click at [29, 283] on div at bounding box center [29, 286] width 10 height 10
click at [313, 481] on div "Undo" at bounding box center [319, 569] width 20 height 8
click at [310, 481] on div "Undo" at bounding box center [312, 568] width 49 height 19
click at [306, 481] on div "Undo" at bounding box center [312, 568] width 49 height 19
click at [302, 481] on icon at bounding box center [299, 568] width 13 height 13
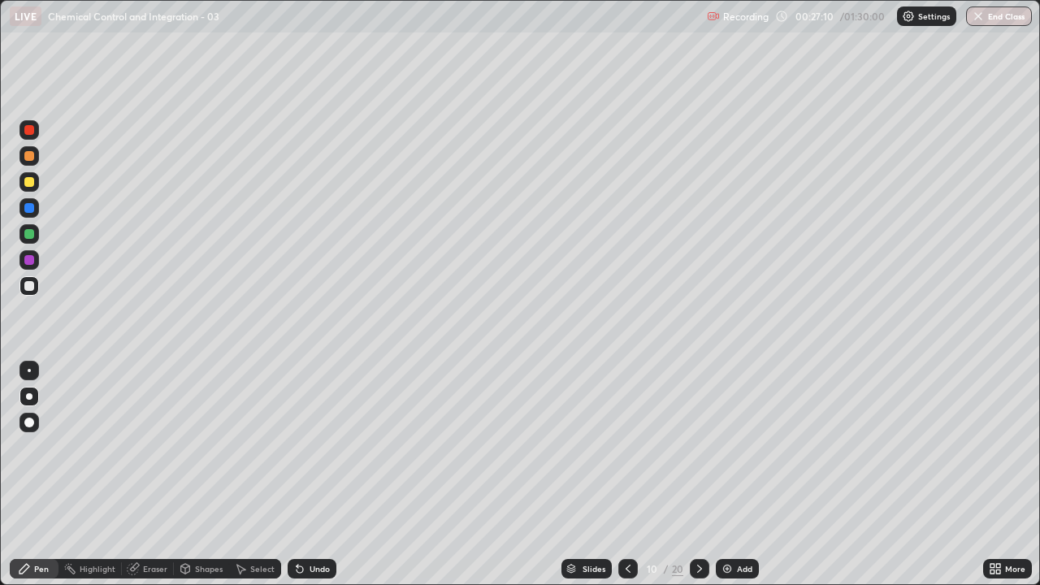
click at [319, 481] on div "Undo" at bounding box center [319, 569] width 20 height 8
click at [148, 481] on div "Eraser" at bounding box center [155, 569] width 24 height 8
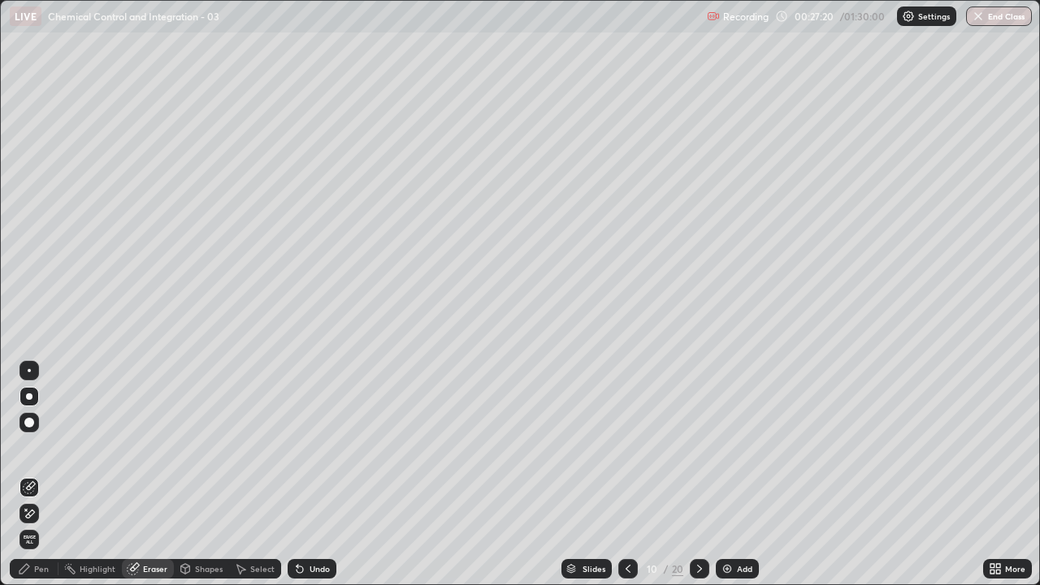
click at [39, 481] on div "Pen" at bounding box center [41, 569] width 15 height 8
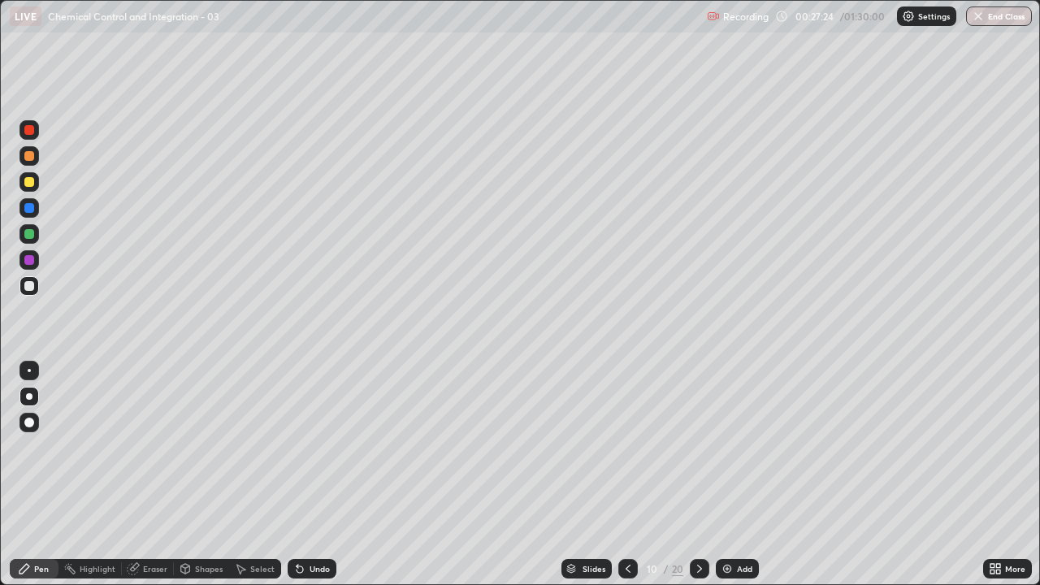
click at [26, 277] on div at bounding box center [28, 285] width 19 height 19
click at [25, 263] on div at bounding box center [29, 260] width 10 height 10
click at [317, 481] on div "Undo" at bounding box center [319, 569] width 20 height 8
click at [145, 481] on div "Eraser" at bounding box center [155, 569] width 24 height 8
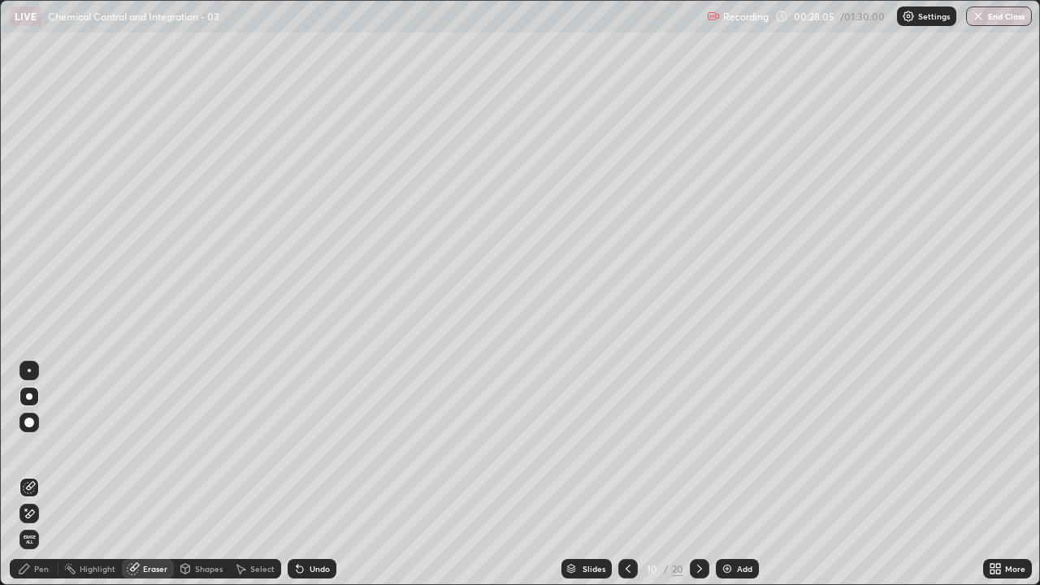
click at [39, 481] on div "Pen" at bounding box center [34, 568] width 49 height 19
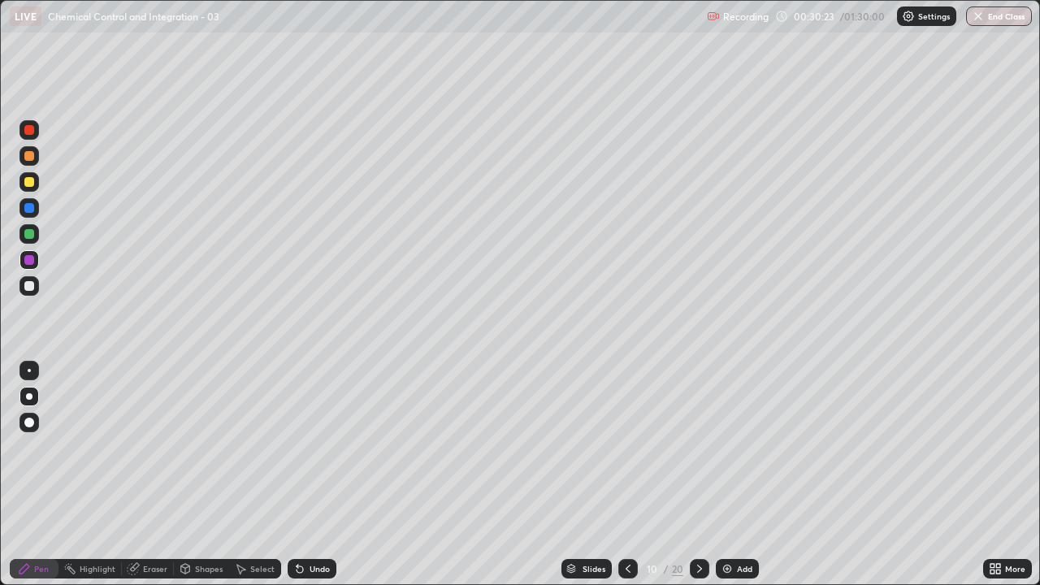
click at [28, 212] on div at bounding box center [29, 208] width 10 height 10
click at [724, 481] on img at bounding box center [727, 568] width 13 height 13
click at [29, 158] on div at bounding box center [29, 156] width 10 height 10
click at [29, 207] on div at bounding box center [29, 208] width 10 height 10
click at [29, 179] on div at bounding box center [29, 182] width 10 height 10
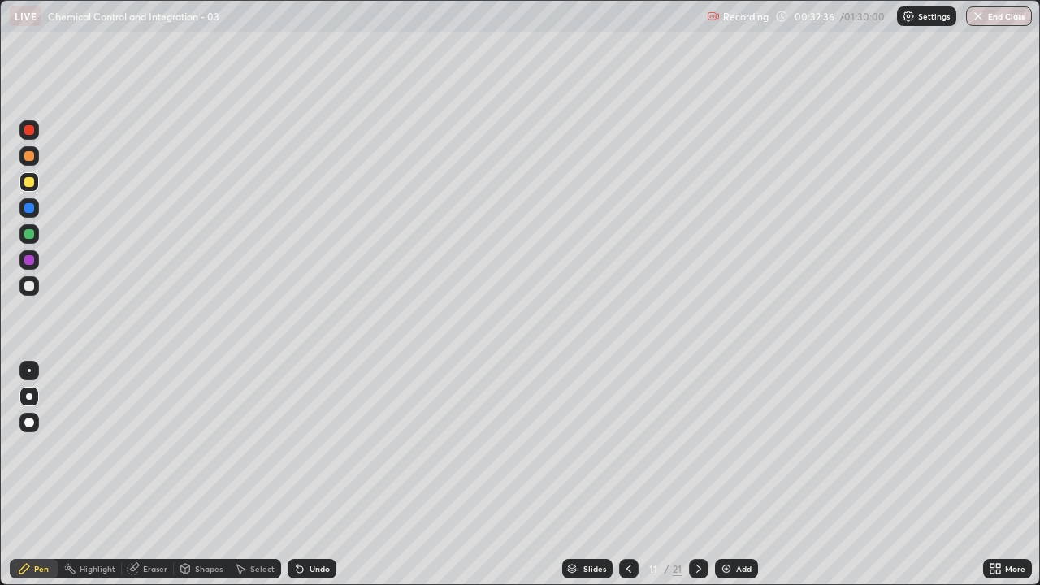
click at [32, 261] on div at bounding box center [29, 260] width 10 height 10
click at [26, 231] on div at bounding box center [29, 234] width 10 height 10
click at [22, 261] on div at bounding box center [28, 259] width 19 height 19
click at [30, 207] on div at bounding box center [29, 208] width 10 height 10
click at [30, 232] on div at bounding box center [29, 234] width 10 height 10
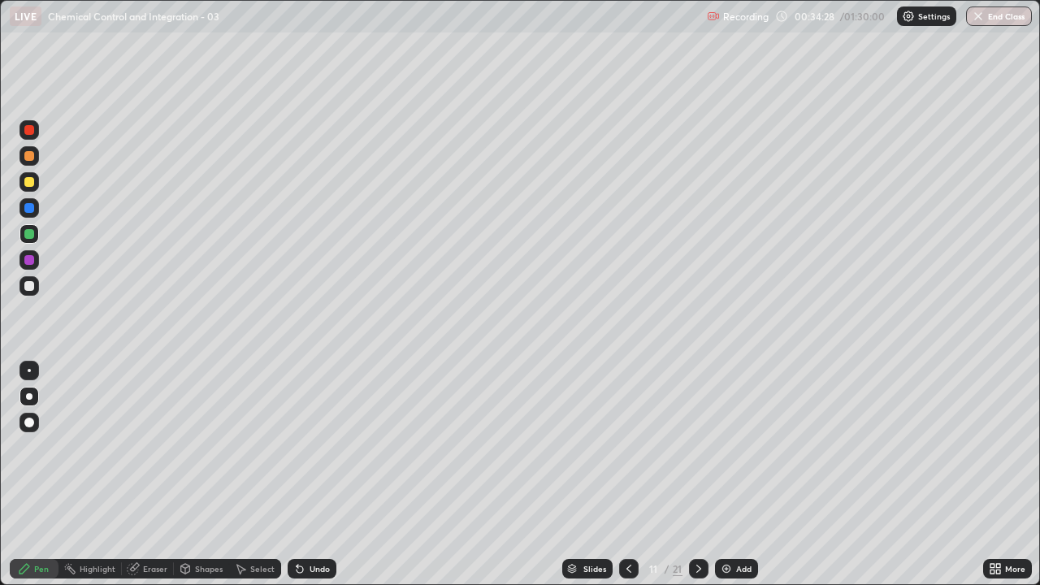
click at [27, 288] on div at bounding box center [29, 286] width 10 height 10
click at [149, 481] on div "Eraser" at bounding box center [155, 569] width 24 height 8
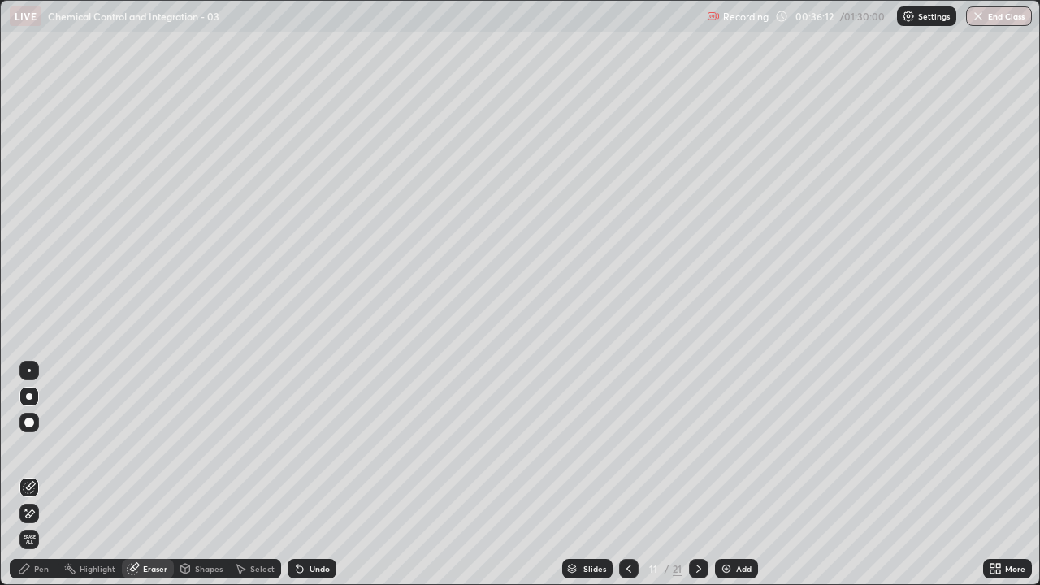
click at [26, 481] on icon at bounding box center [24, 569] width 10 height 10
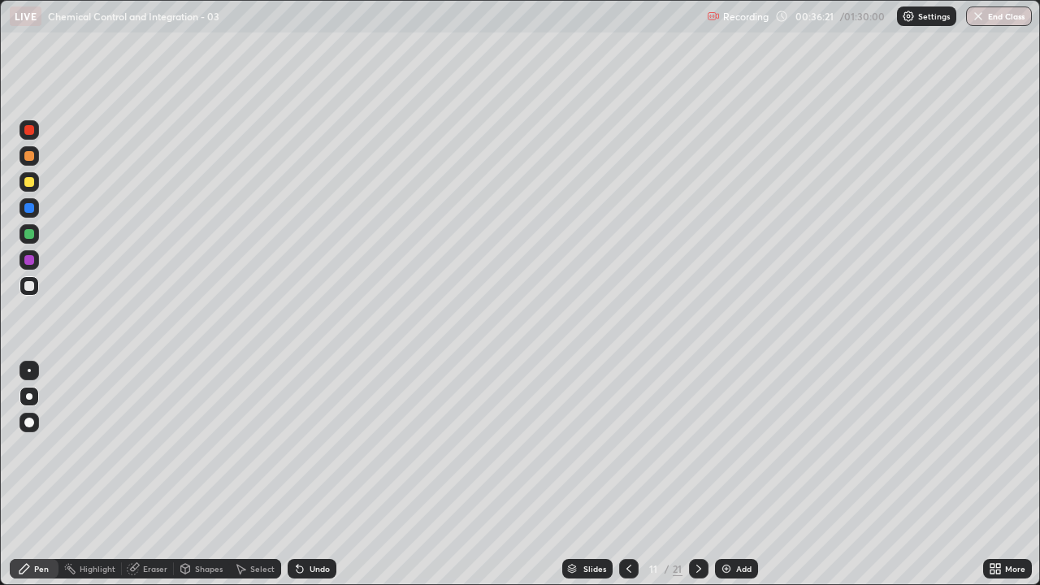
click at [29, 263] on div at bounding box center [29, 260] width 10 height 10
click at [725, 481] on img at bounding box center [726, 568] width 13 height 13
click at [29, 155] on div at bounding box center [29, 156] width 10 height 10
click at [28, 181] on div at bounding box center [29, 182] width 10 height 10
click at [32, 208] on div at bounding box center [29, 208] width 10 height 10
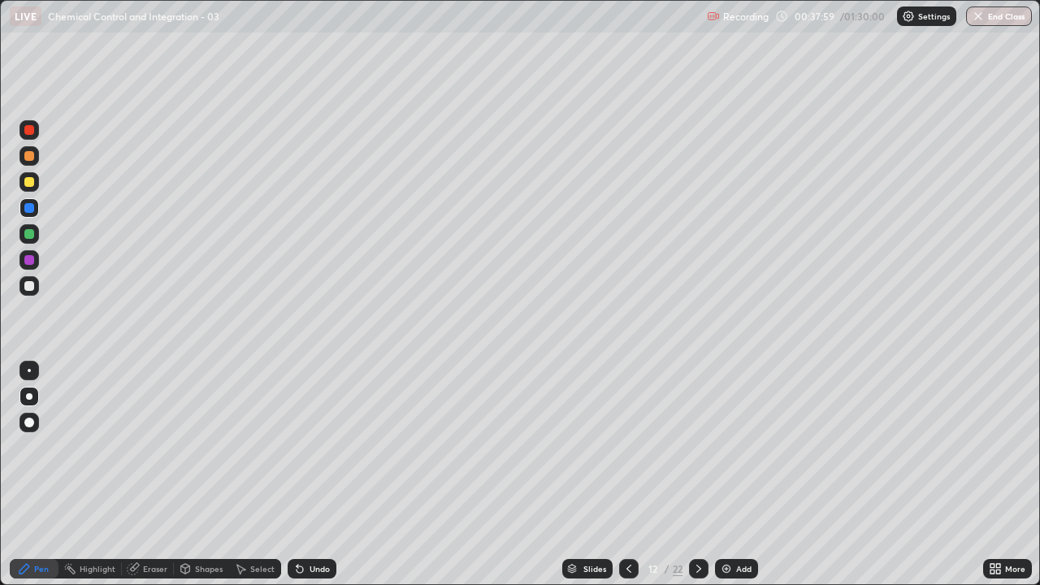
click at [29, 232] on div at bounding box center [29, 234] width 10 height 10
click at [319, 481] on div "Undo" at bounding box center [319, 569] width 20 height 8
click at [314, 481] on div "Undo" at bounding box center [319, 569] width 20 height 8
click at [309, 481] on div "Undo" at bounding box center [319, 569] width 20 height 8
click at [310, 481] on div "Undo" at bounding box center [319, 569] width 20 height 8
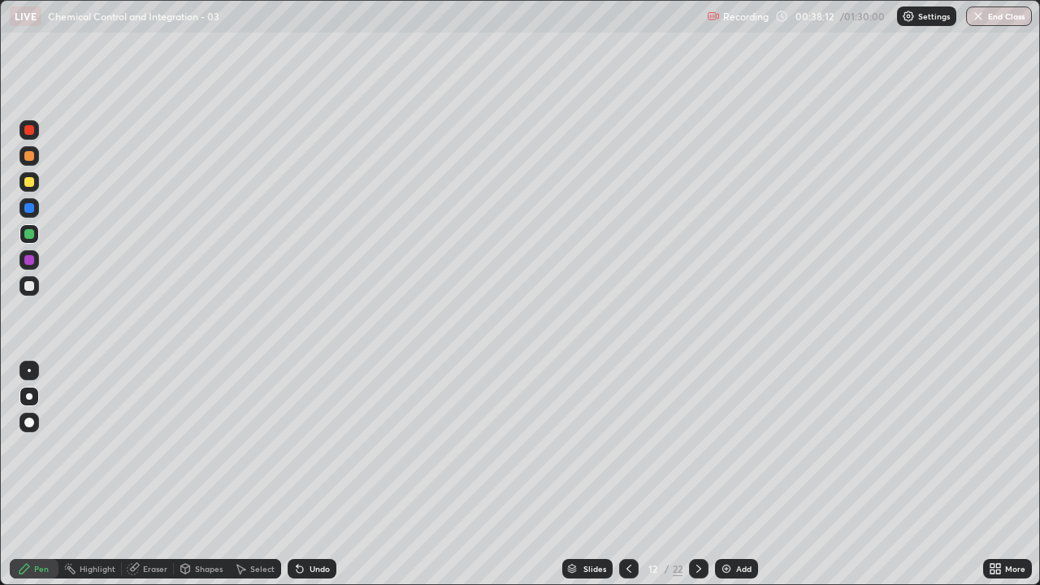
click at [310, 481] on div "Undo" at bounding box center [312, 568] width 49 height 19
click at [314, 481] on div "Undo" at bounding box center [319, 569] width 20 height 8
click at [26, 294] on div at bounding box center [28, 285] width 19 height 19
click at [29, 256] on div at bounding box center [29, 260] width 10 height 10
click at [303, 481] on icon at bounding box center [299, 568] width 13 height 13
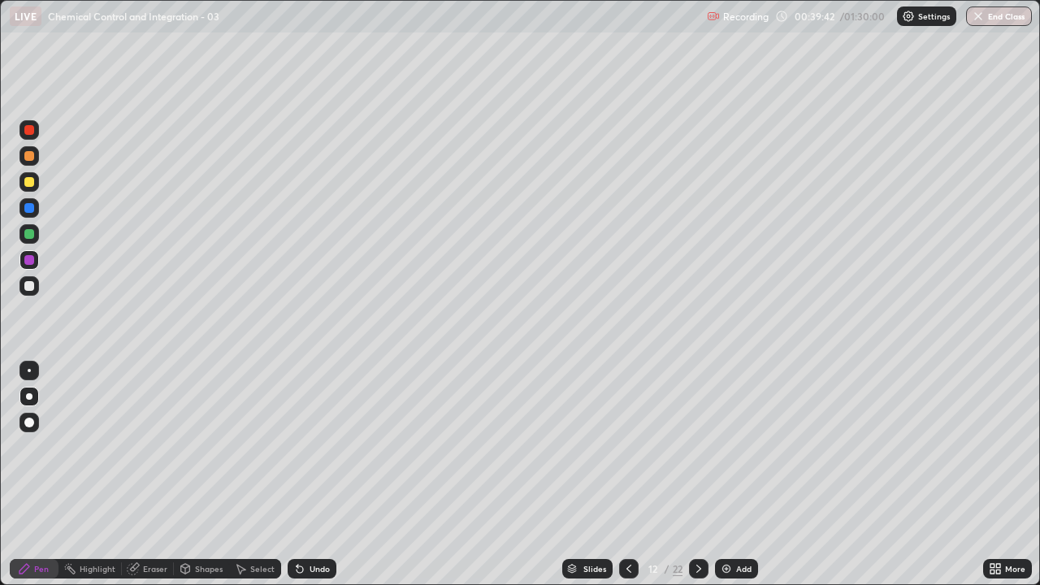
click at [28, 236] on div at bounding box center [29, 234] width 10 height 10
click at [721, 481] on img at bounding box center [726, 568] width 13 height 13
click at [28, 206] on div at bounding box center [29, 208] width 10 height 10
click at [30, 180] on div at bounding box center [29, 182] width 10 height 10
click at [28, 208] on div at bounding box center [29, 208] width 10 height 10
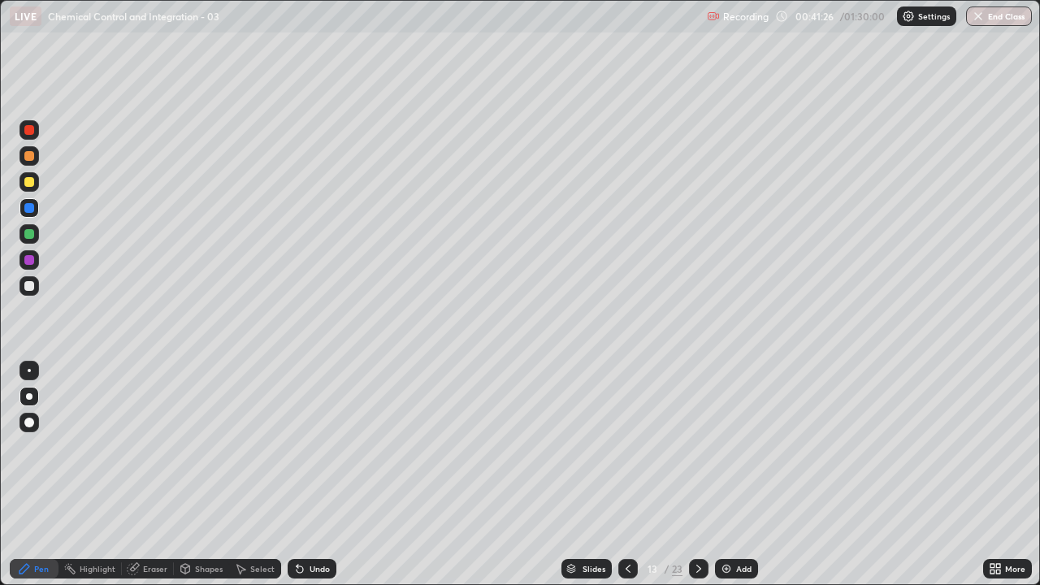
click at [28, 259] on div at bounding box center [29, 260] width 10 height 10
click at [28, 235] on div at bounding box center [29, 234] width 10 height 10
click at [26, 211] on div at bounding box center [29, 208] width 10 height 10
click at [30, 234] on div at bounding box center [29, 234] width 10 height 10
click at [30, 209] on div at bounding box center [29, 208] width 10 height 10
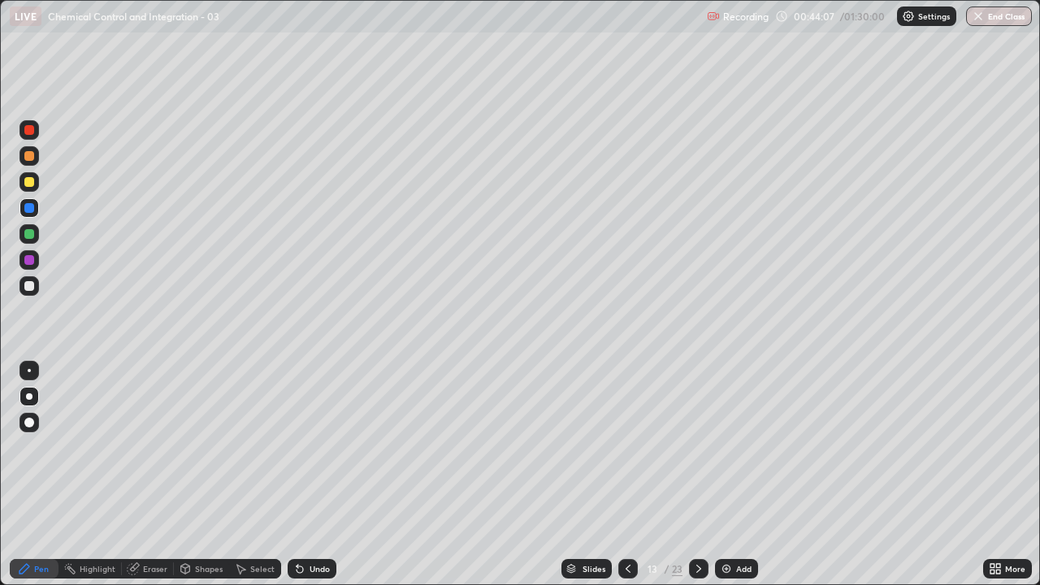
click at [317, 481] on div "Undo" at bounding box center [319, 569] width 20 height 8
click at [314, 481] on div "Undo" at bounding box center [319, 569] width 20 height 8
click at [312, 481] on div "Undo" at bounding box center [319, 569] width 20 height 8
click at [314, 481] on div "Undo" at bounding box center [319, 569] width 20 height 8
click at [324, 481] on div "Undo" at bounding box center [319, 569] width 20 height 8
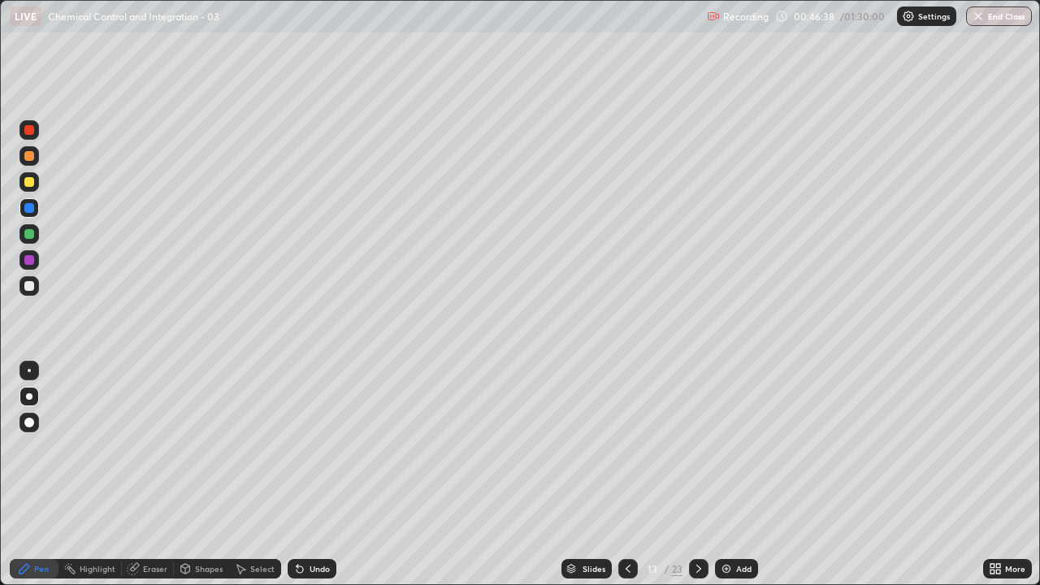
click at [723, 481] on img at bounding box center [726, 568] width 13 height 13
click at [27, 178] on div at bounding box center [29, 182] width 10 height 10
click at [27, 203] on div at bounding box center [29, 208] width 10 height 10
click at [313, 481] on div "Undo" at bounding box center [319, 569] width 20 height 8
click at [28, 231] on div at bounding box center [29, 234] width 10 height 10
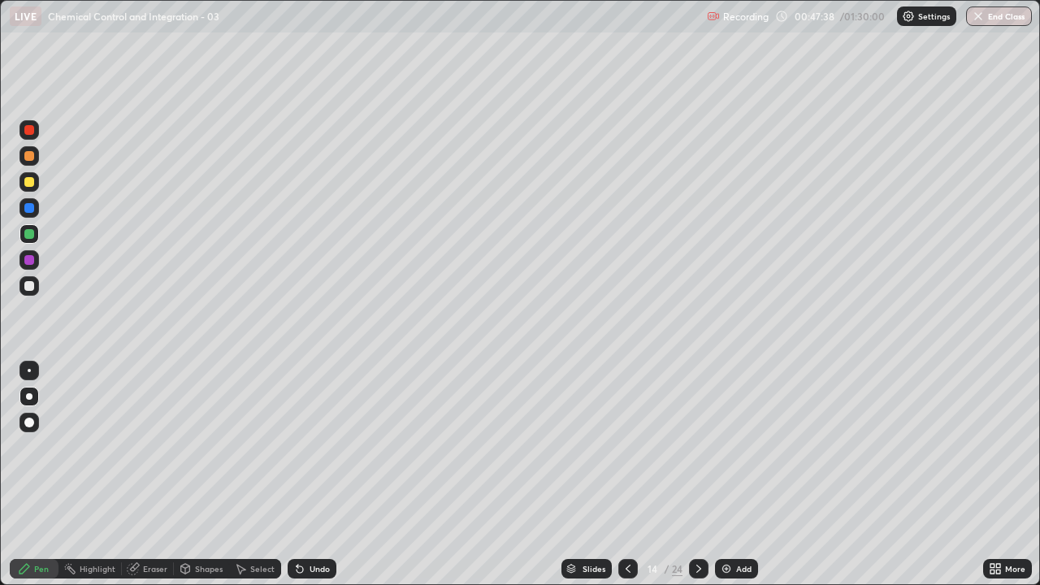
click at [29, 261] on div at bounding box center [29, 260] width 10 height 10
click at [28, 180] on div at bounding box center [29, 182] width 10 height 10
click at [32, 157] on div at bounding box center [29, 156] width 10 height 10
click at [309, 481] on div "Undo" at bounding box center [319, 569] width 20 height 8
click at [311, 481] on div "Undo" at bounding box center [319, 569] width 20 height 8
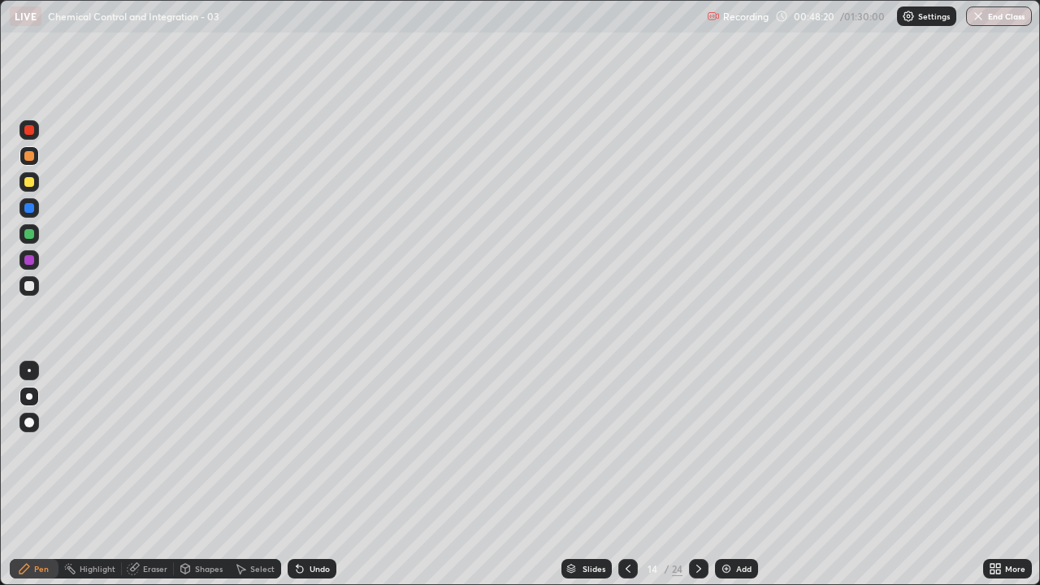
click at [29, 258] on div at bounding box center [29, 260] width 10 height 10
click at [28, 212] on div at bounding box center [29, 208] width 10 height 10
click at [27, 258] on div at bounding box center [29, 260] width 10 height 10
click at [30, 182] on div at bounding box center [29, 182] width 10 height 10
click at [37, 369] on div at bounding box center [28, 370] width 19 height 19
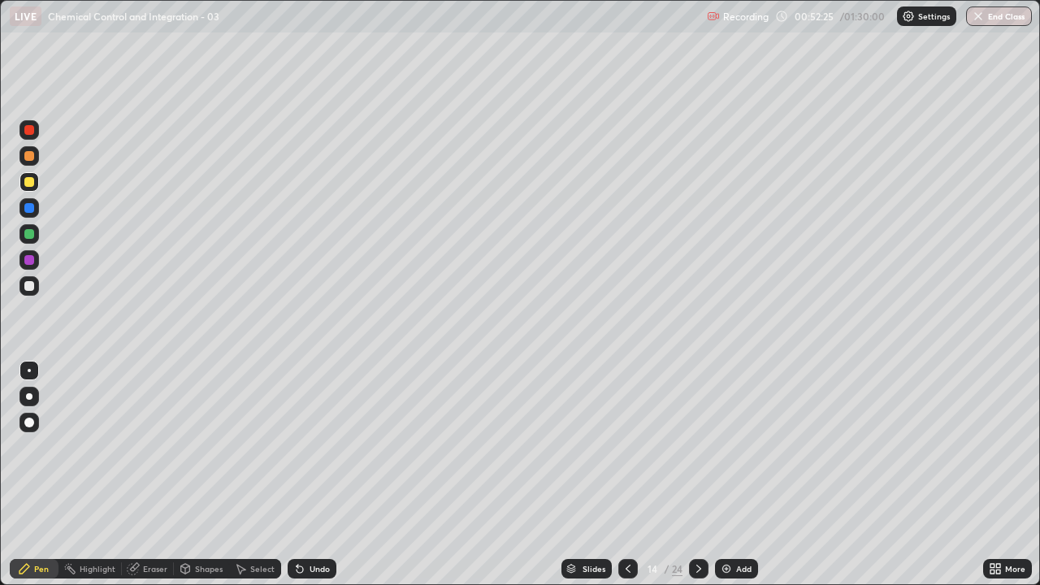
click at [304, 481] on div "Undo" at bounding box center [312, 568] width 49 height 19
click at [309, 481] on div "Undo" at bounding box center [319, 569] width 20 height 8
click at [28, 207] on div at bounding box center [29, 208] width 10 height 10
click at [697, 481] on icon at bounding box center [698, 568] width 13 height 13
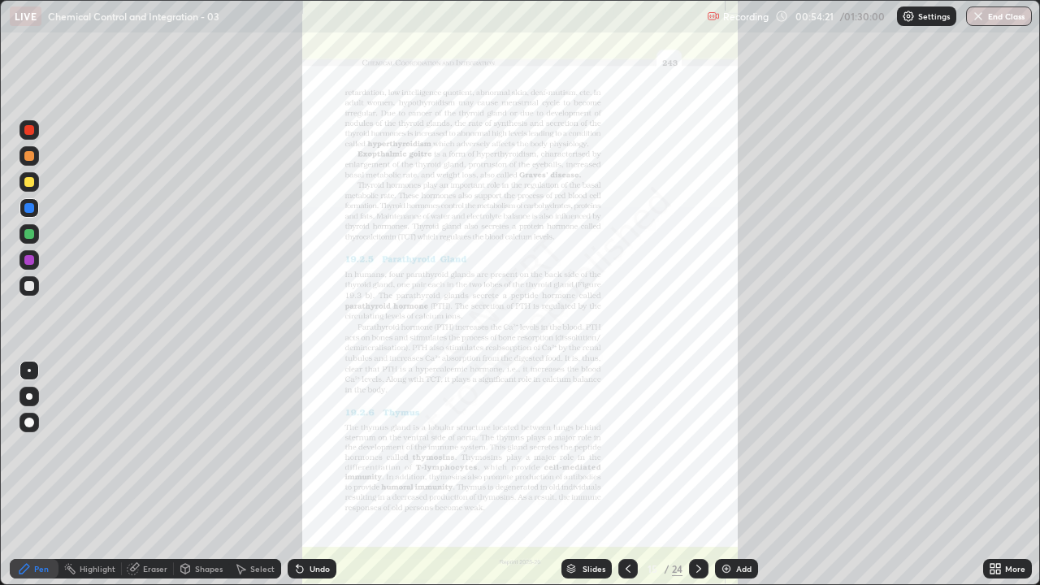
click at [625, 481] on icon at bounding box center [627, 568] width 13 height 13
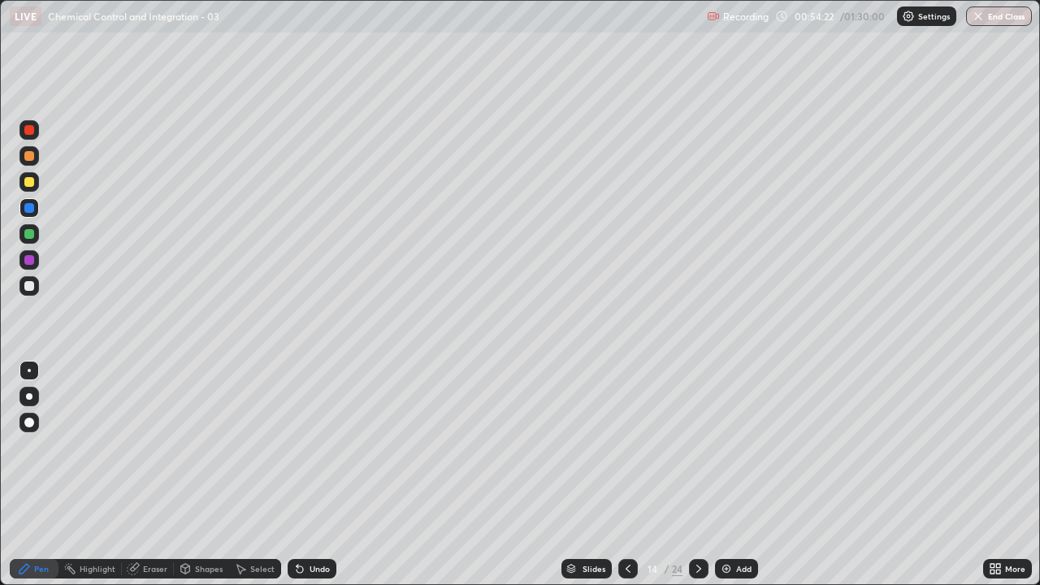
click at [725, 481] on img at bounding box center [726, 568] width 13 height 13
click at [28, 180] on div at bounding box center [29, 182] width 10 height 10
click at [30, 156] on div at bounding box center [29, 156] width 10 height 10
click at [28, 180] on div at bounding box center [29, 182] width 10 height 10
click at [32, 396] on div at bounding box center [29, 396] width 6 height 6
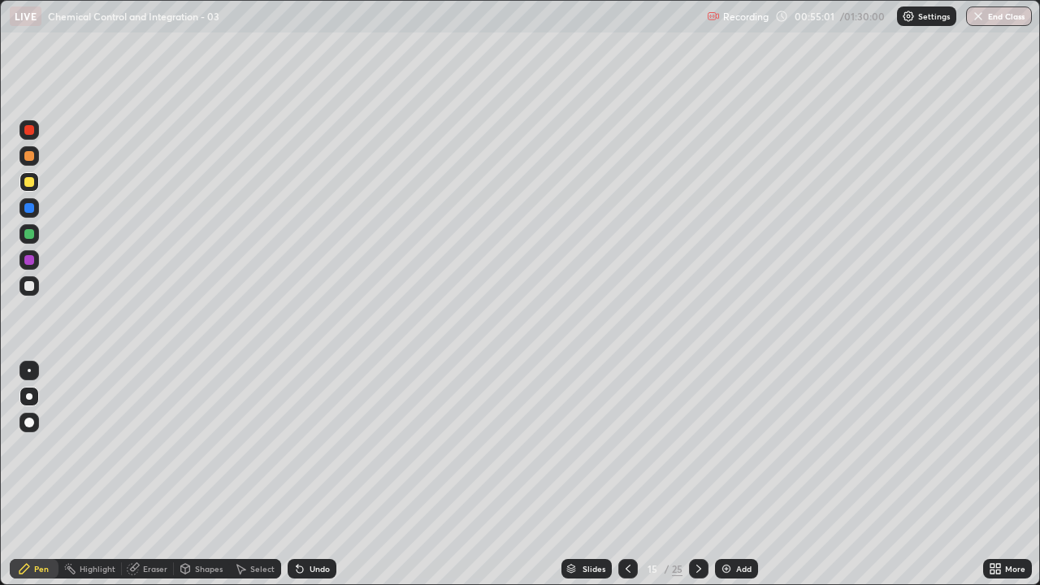
click at [311, 481] on div "Undo" at bounding box center [319, 569] width 20 height 8
click at [31, 236] on div at bounding box center [29, 234] width 10 height 10
click at [28, 261] on div at bounding box center [29, 260] width 10 height 10
click at [31, 232] on div at bounding box center [29, 234] width 10 height 10
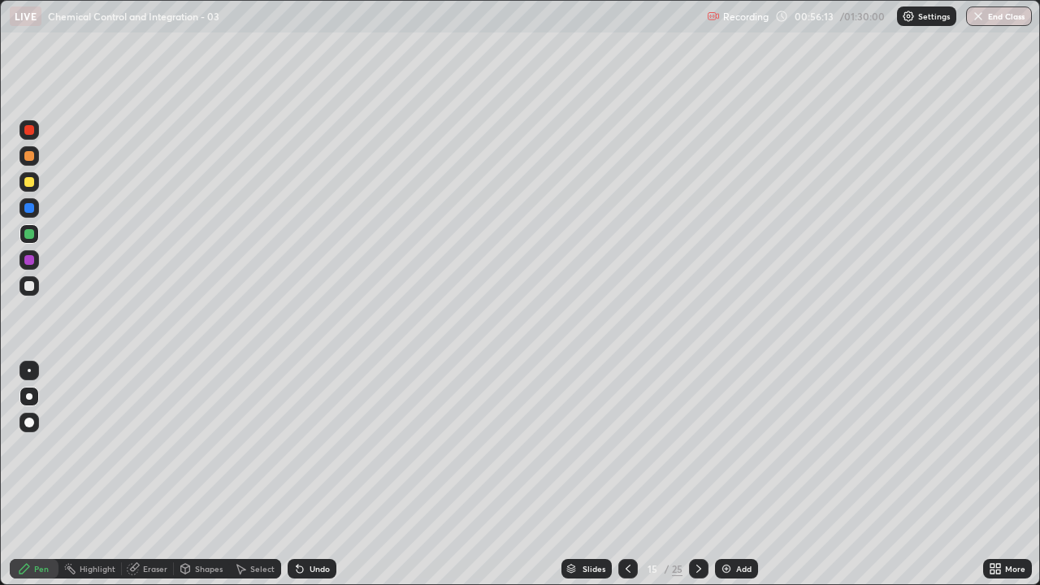
click at [28, 288] on div at bounding box center [29, 286] width 10 height 10
click at [29, 370] on div at bounding box center [29, 370] width 3 height 3
click at [29, 260] on div at bounding box center [29, 260] width 10 height 10
click at [29, 287] on div at bounding box center [29, 286] width 10 height 10
click at [37, 400] on div at bounding box center [28, 396] width 19 height 19
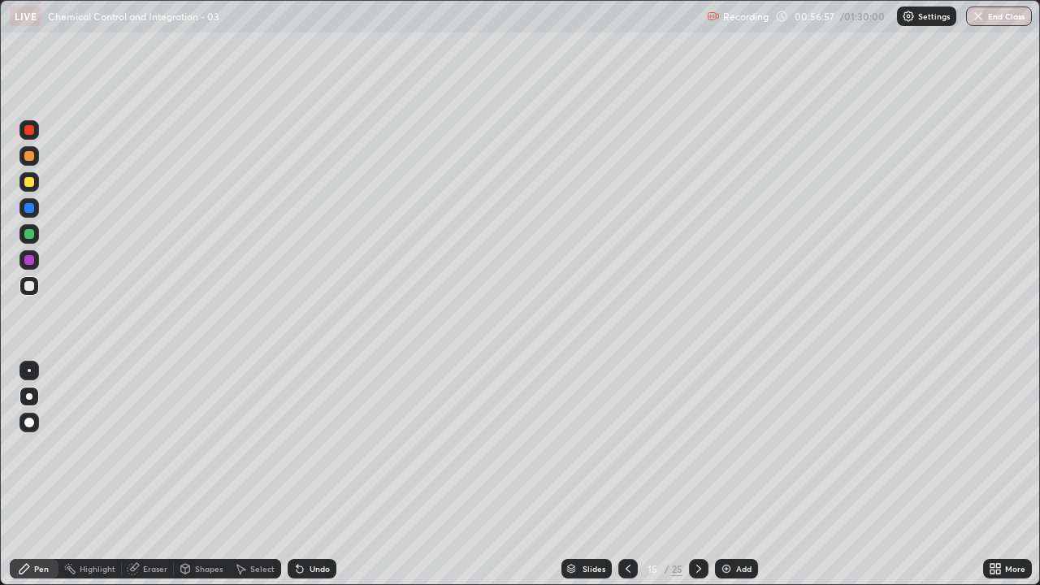
click at [29, 206] on div at bounding box center [29, 208] width 10 height 10
click at [30, 183] on div at bounding box center [29, 182] width 10 height 10
click at [29, 234] on div at bounding box center [29, 234] width 10 height 10
click at [319, 481] on div "Undo" at bounding box center [312, 568] width 49 height 19
click at [28, 232] on div at bounding box center [29, 234] width 10 height 10
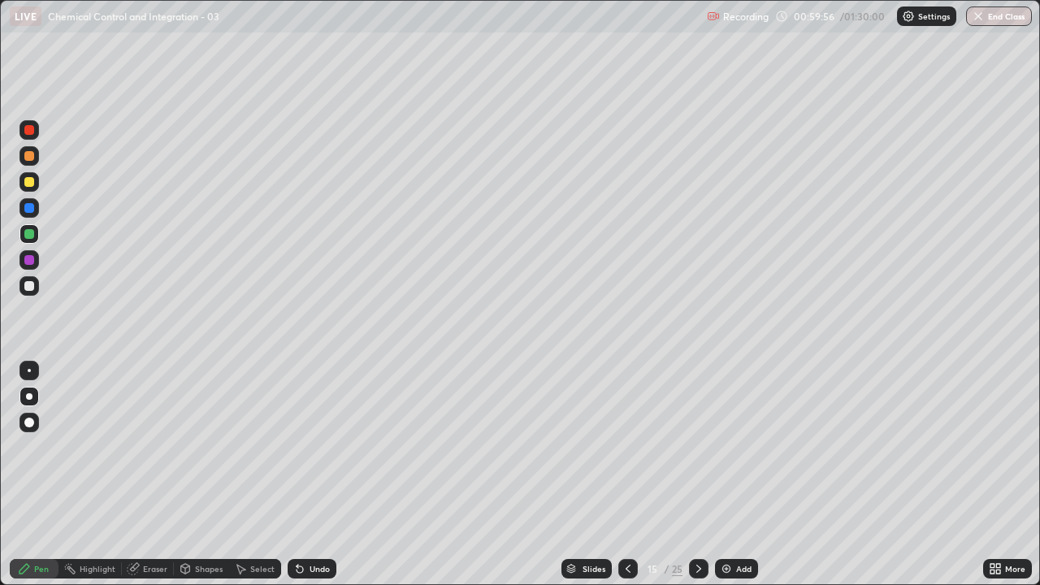
click at [29, 287] on div at bounding box center [29, 286] width 10 height 10
click at [28, 259] on div at bounding box center [29, 260] width 10 height 10
click at [28, 233] on div at bounding box center [29, 234] width 10 height 10
click at [219, 481] on div "Shapes" at bounding box center [201, 568] width 55 height 32
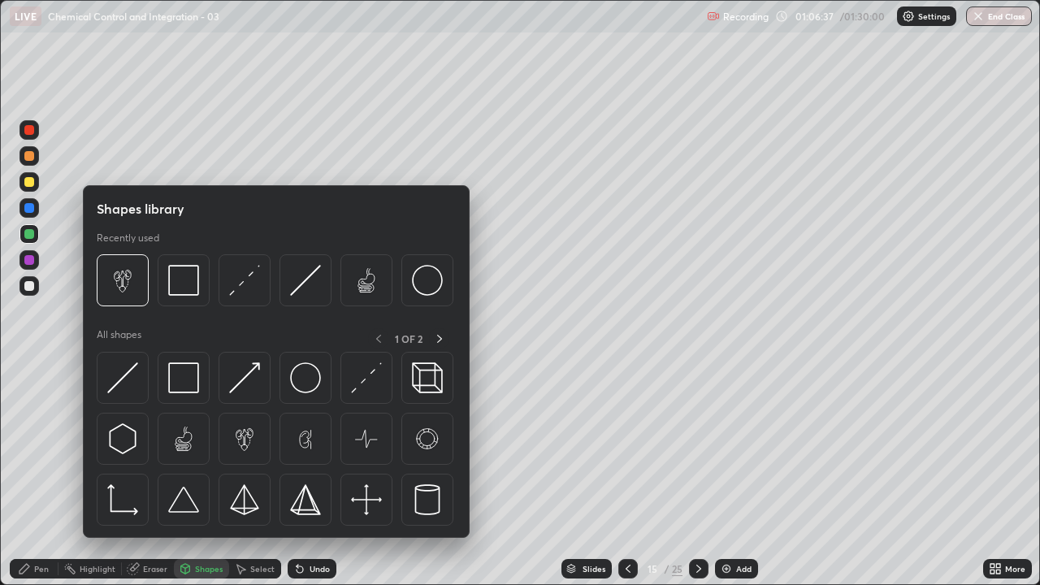
click at [220, 481] on div at bounding box center [276, 443] width 359 height 183
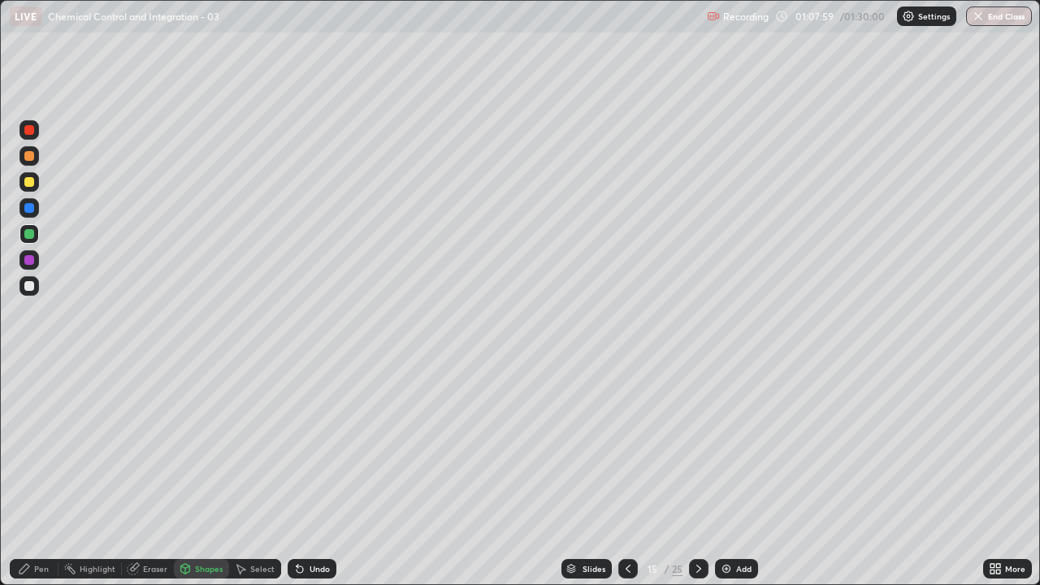
click at [310, 481] on div "Undo" at bounding box center [319, 569] width 20 height 8
click at [309, 481] on div "Undo" at bounding box center [319, 569] width 20 height 8
click at [311, 481] on div "Undo" at bounding box center [319, 569] width 20 height 8
click at [34, 481] on div "Pen" at bounding box center [34, 568] width 49 height 19
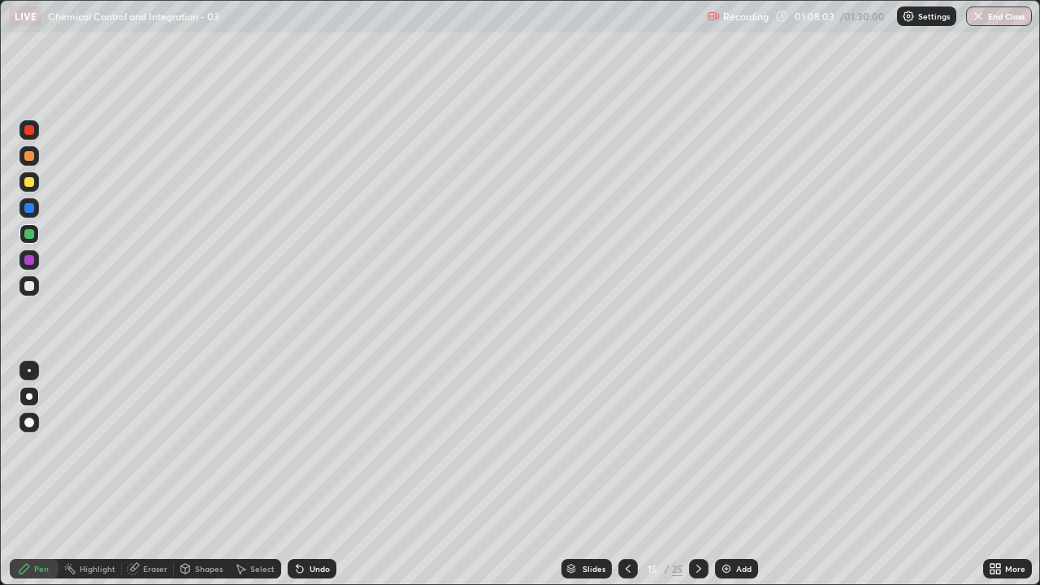
click at [30, 284] on div at bounding box center [29, 286] width 10 height 10
click at [726, 481] on img at bounding box center [726, 568] width 13 height 13
click at [31, 184] on div at bounding box center [29, 182] width 10 height 10
click at [316, 481] on div "Undo" at bounding box center [319, 569] width 20 height 8
click at [30, 208] on div at bounding box center [29, 208] width 10 height 10
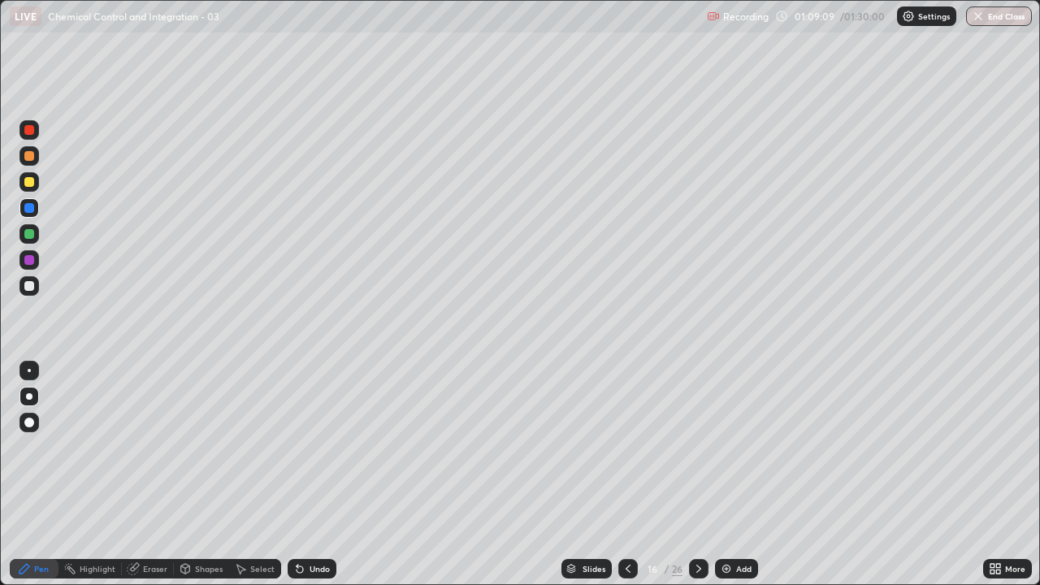
click at [27, 284] on div at bounding box center [29, 286] width 10 height 10
click at [30, 234] on div at bounding box center [29, 234] width 10 height 10
click at [28, 181] on div at bounding box center [29, 182] width 10 height 10
click at [29, 260] on div at bounding box center [29, 260] width 10 height 10
click at [28, 231] on div at bounding box center [29, 234] width 10 height 10
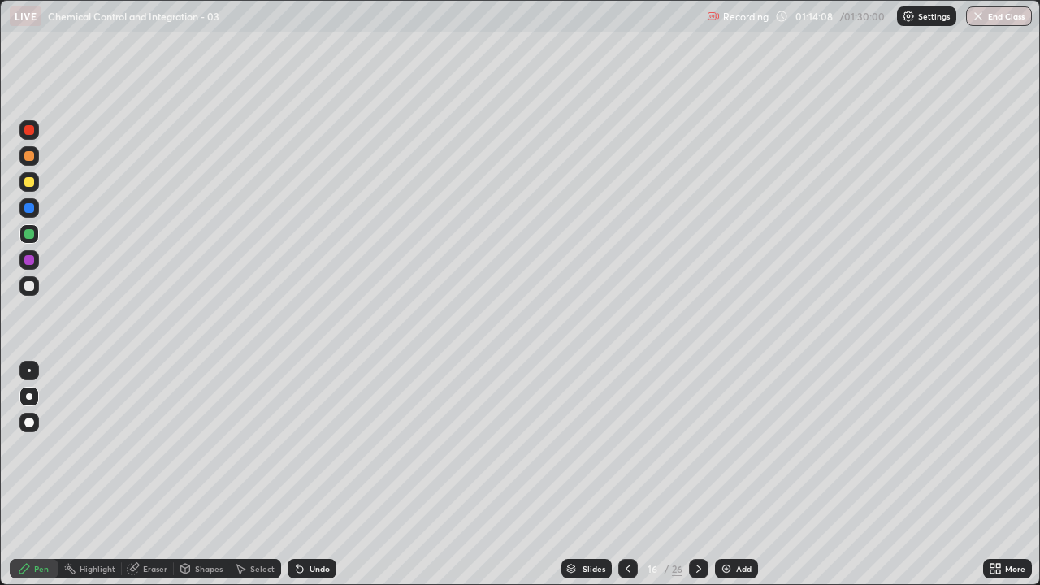
click at [722, 481] on img at bounding box center [726, 568] width 13 height 13
click at [29, 157] on div at bounding box center [29, 156] width 10 height 10
click at [27, 206] on div at bounding box center [29, 208] width 10 height 10
click at [35, 181] on div at bounding box center [28, 181] width 19 height 19
click at [28, 206] on div at bounding box center [29, 208] width 10 height 10
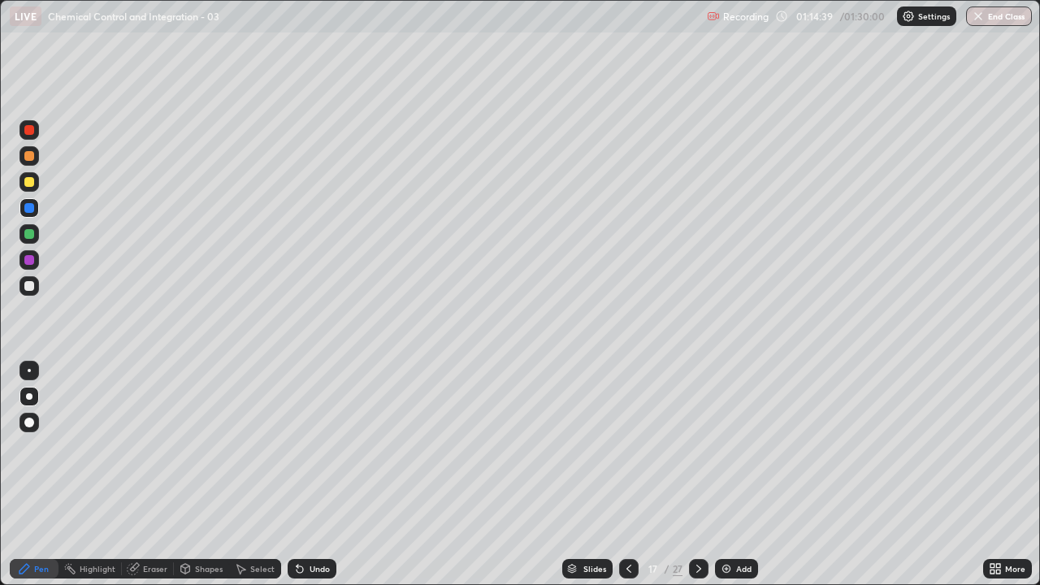
click at [27, 236] on div at bounding box center [29, 234] width 10 height 10
click at [26, 286] on div at bounding box center [29, 286] width 10 height 10
click at [306, 481] on div "Undo" at bounding box center [312, 568] width 49 height 19
click at [312, 481] on div "Undo" at bounding box center [319, 569] width 20 height 8
click at [32, 261] on div at bounding box center [29, 260] width 10 height 10
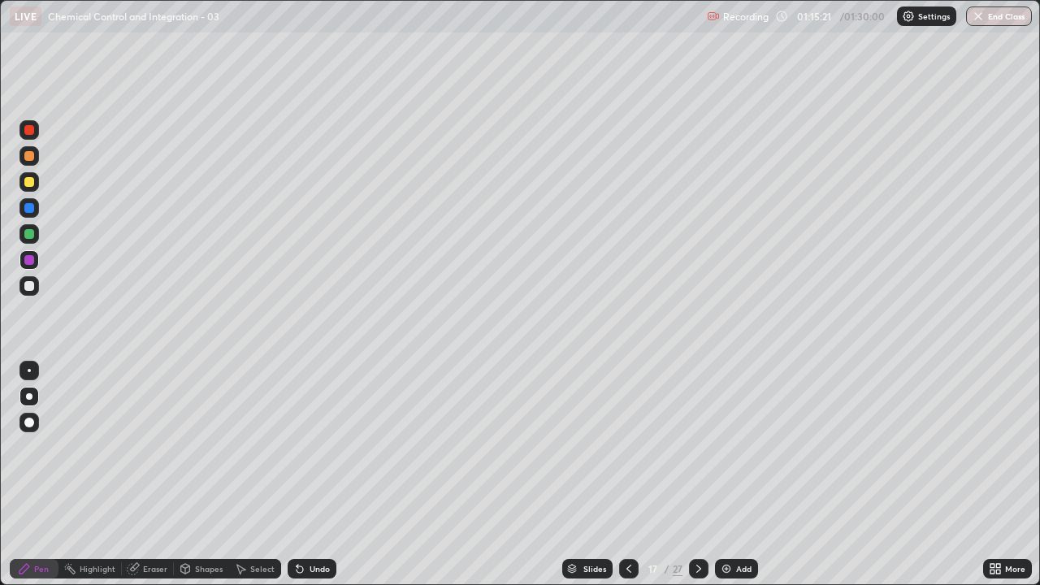
click at [31, 236] on div at bounding box center [29, 234] width 10 height 10
click at [24, 210] on div at bounding box center [29, 208] width 10 height 10
click at [28, 180] on div at bounding box center [29, 182] width 10 height 10
click at [314, 481] on div "Undo" at bounding box center [312, 568] width 49 height 19
click at [26, 263] on div at bounding box center [29, 260] width 10 height 10
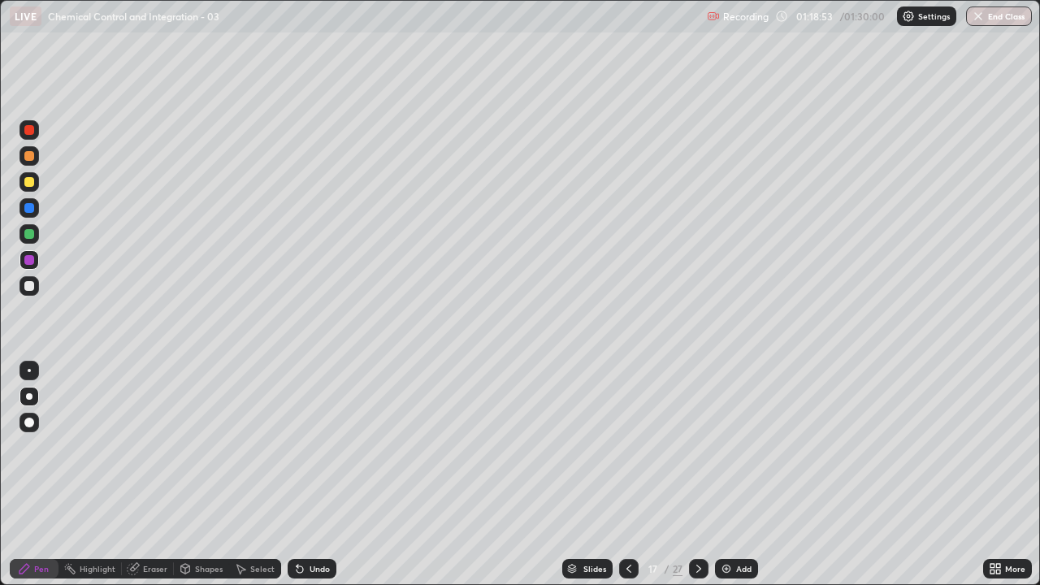
click at [726, 481] on img at bounding box center [726, 568] width 13 height 13
click at [29, 185] on div at bounding box center [29, 182] width 10 height 10
click at [304, 481] on div "Undo" at bounding box center [312, 568] width 49 height 19
click at [310, 481] on div "Undo" at bounding box center [312, 568] width 49 height 19
click at [28, 209] on div at bounding box center [29, 208] width 10 height 10
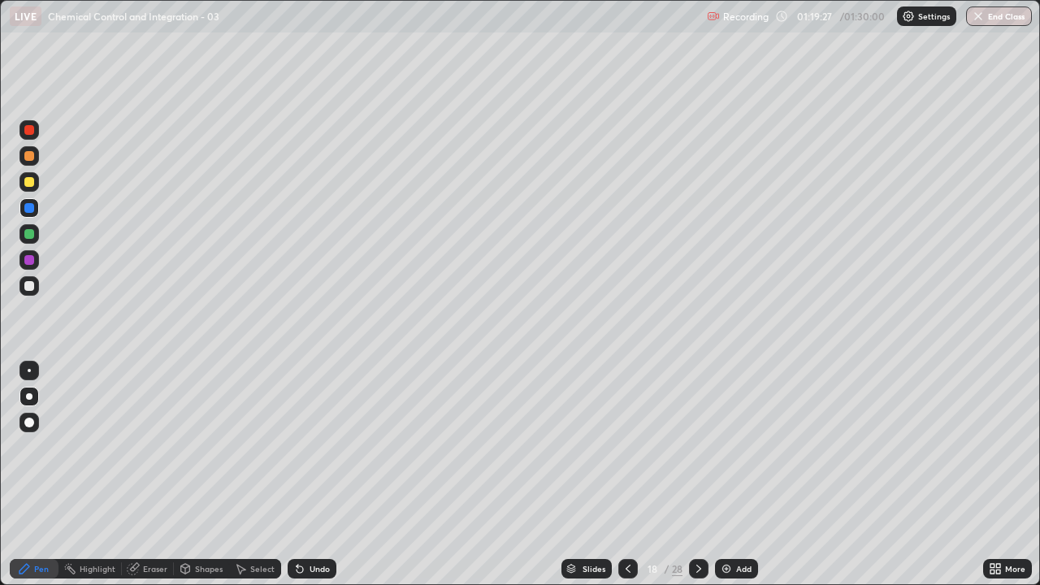
click at [31, 235] on div at bounding box center [29, 234] width 10 height 10
click at [30, 258] on div at bounding box center [29, 260] width 10 height 10
click at [28, 235] on div at bounding box center [29, 234] width 10 height 10
click at [628, 481] on icon at bounding box center [627, 569] width 5 height 8
click at [697, 481] on icon at bounding box center [698, 568] width 13 height 13
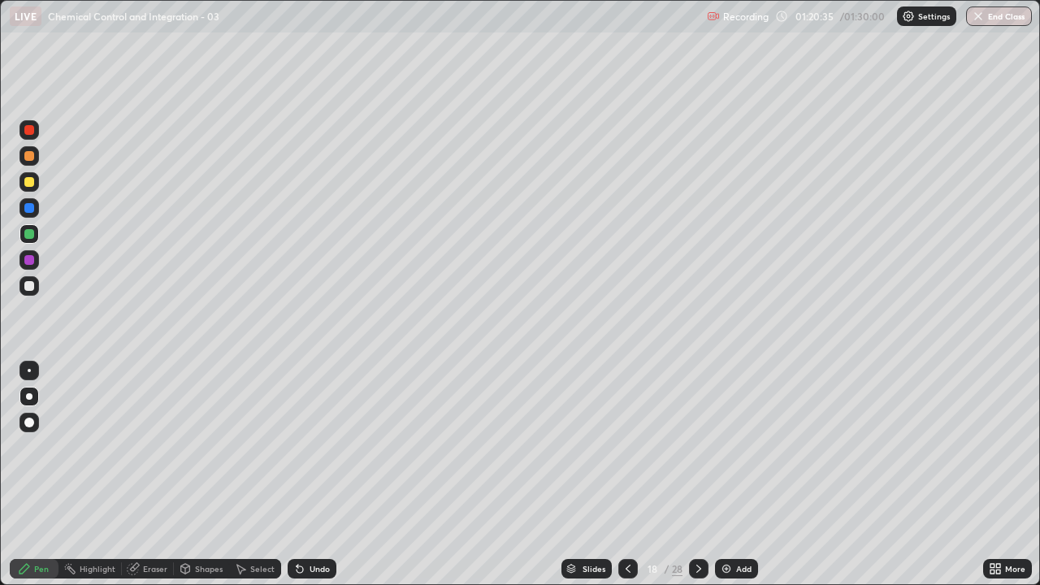
click at [699, 481] on icon at bounding box center [698, 568] width 13 height 13
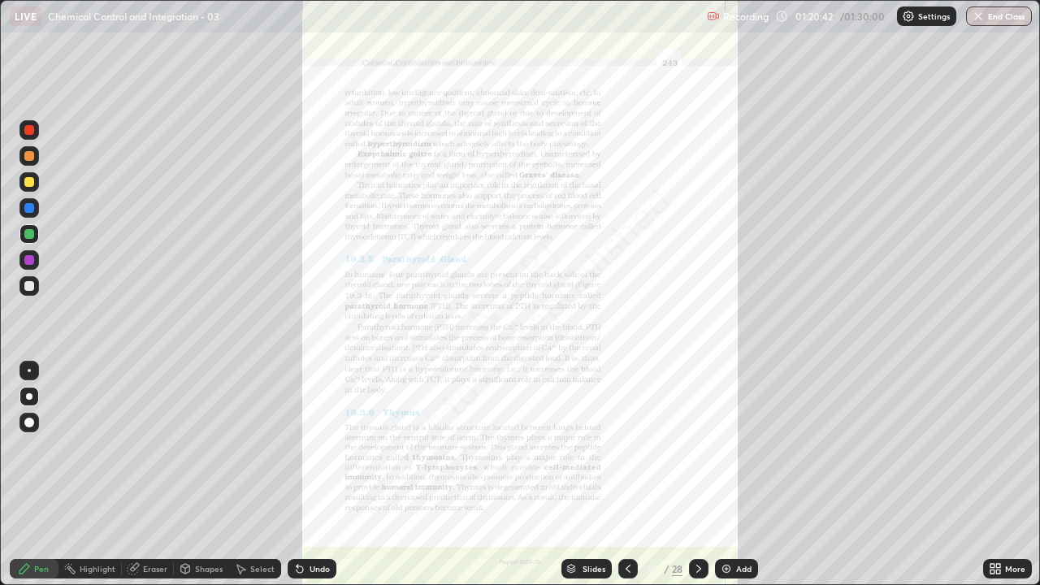
click at [998, 481] on icon at bounding box center [998, 571] width 4 height 4
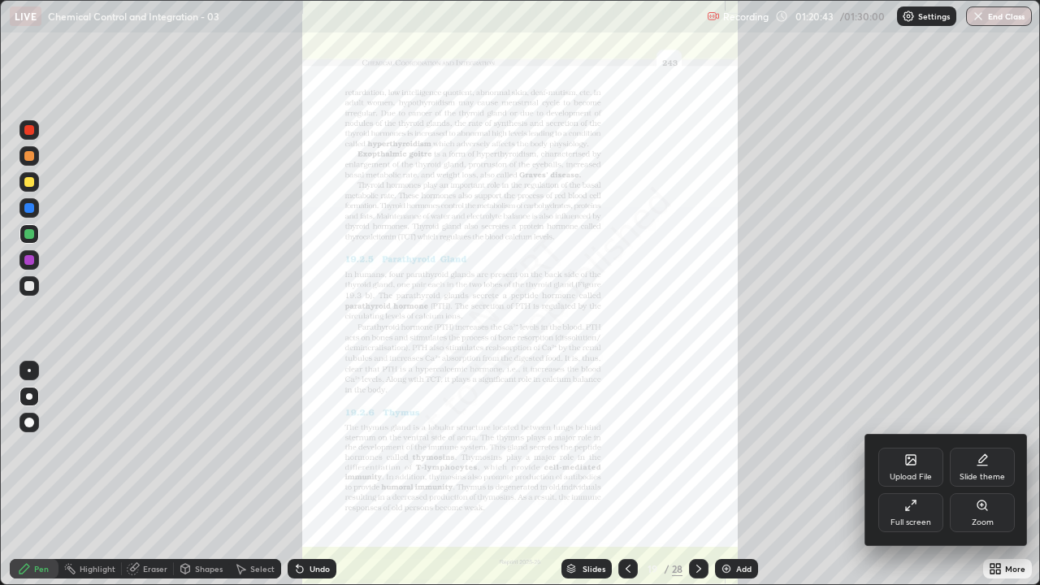
click at [975, 481] on div "Zoom" at bounding box center [983, 522] width 22 height 8
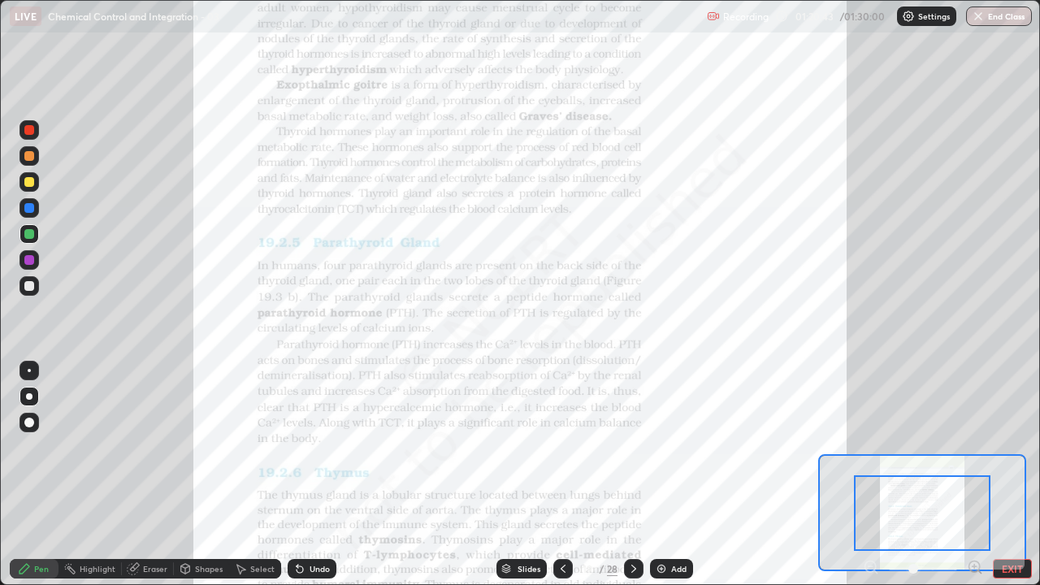
click at [969, 481] on icon at bounding box center [974, 566] width 11 height 11
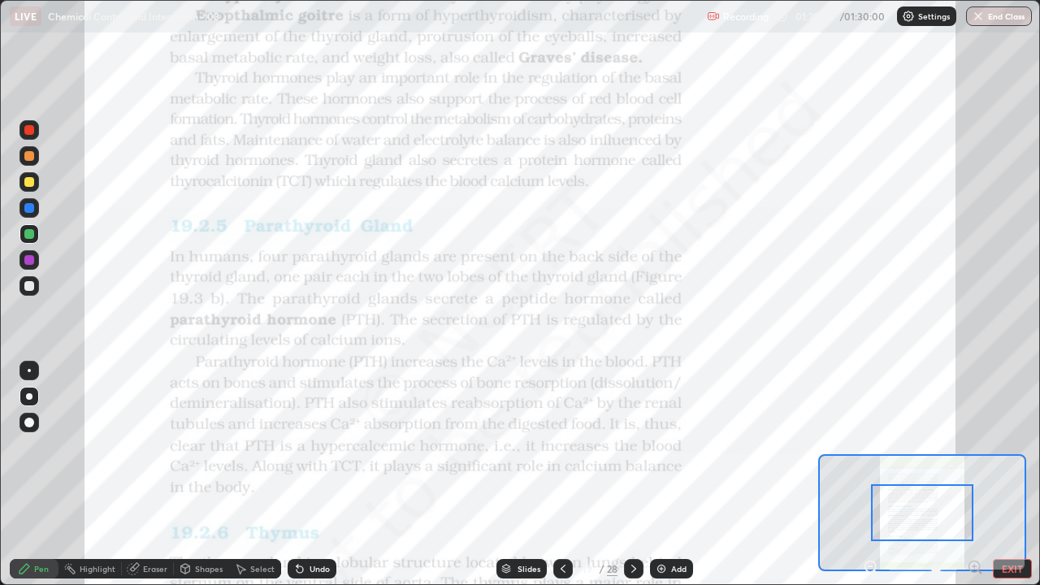
click at [974, 481] on icon at bounding box center [974, 566] width 4 height 0
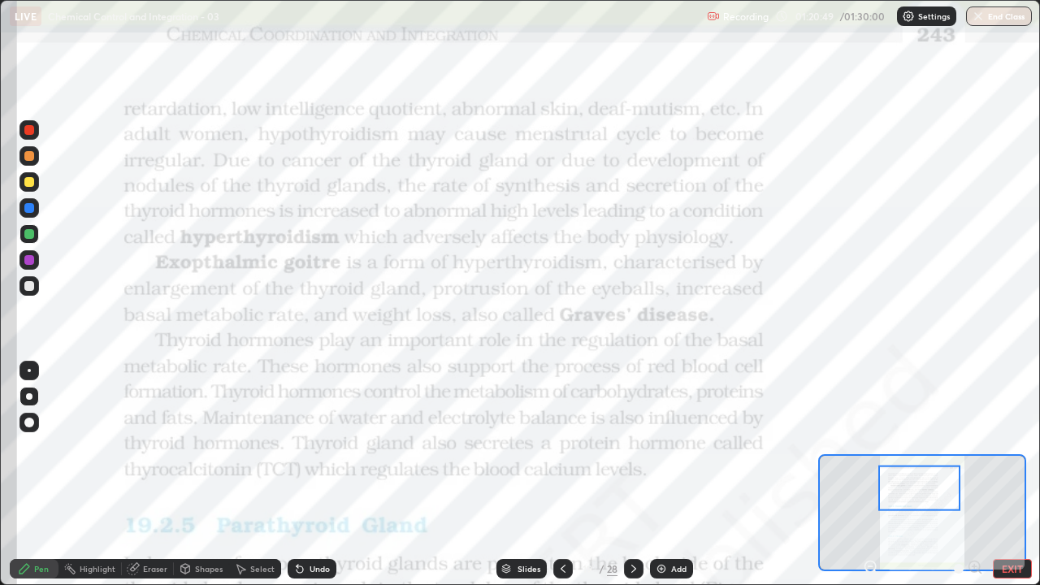
click at [29, 158] on div at bounding box center [29, 156] width 10 height 10
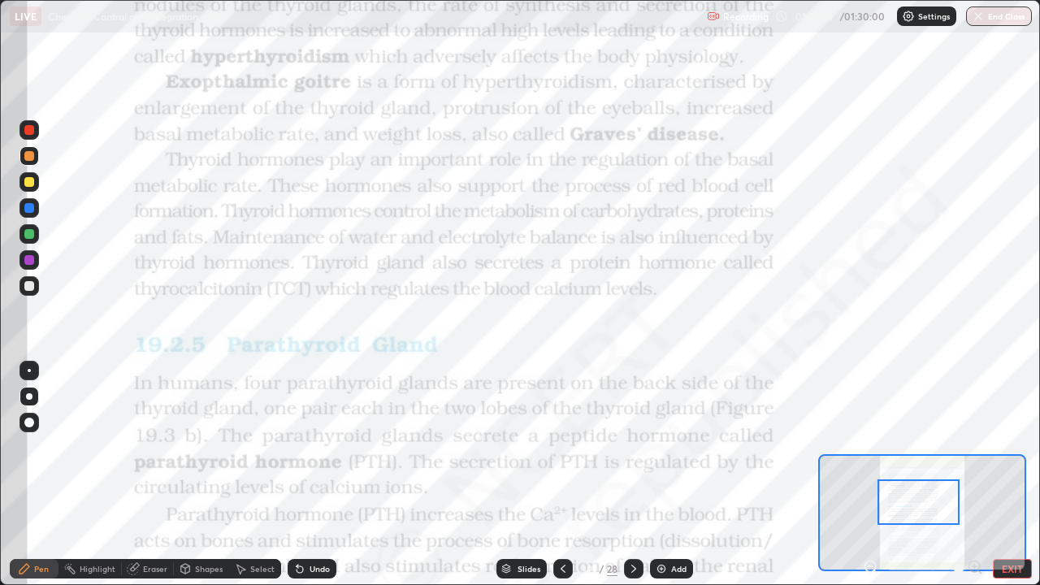
click at [316, 481] on div "Undo" at bounding box center [319, 569] width 20 height 8
click at [1004, 18] on button "End Class" at bounding box center [999, 15] width 64 height 19
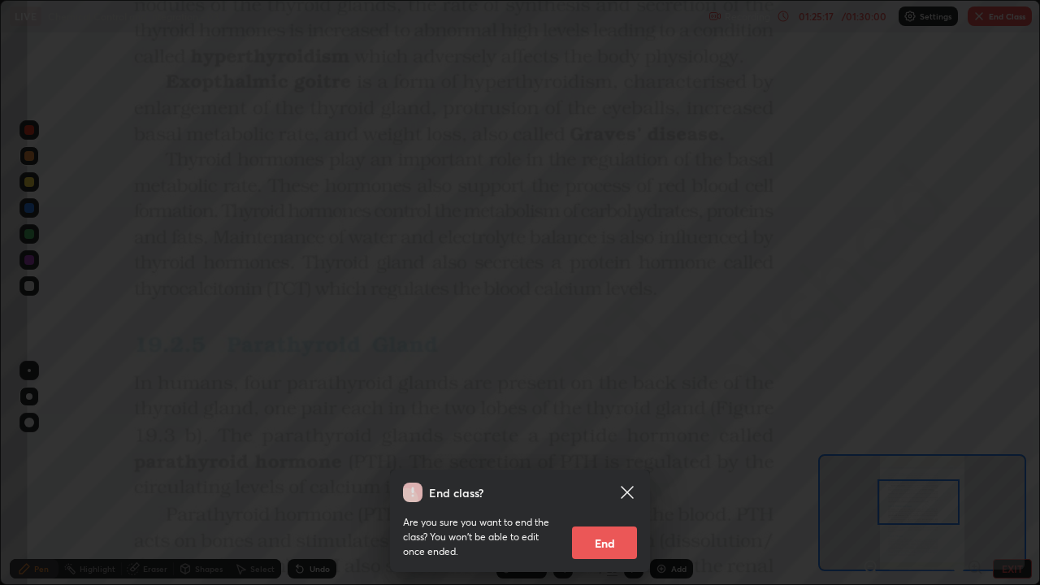
click at [586, 481] on button "End" at bounding box center [604, 542] width 65 height 32
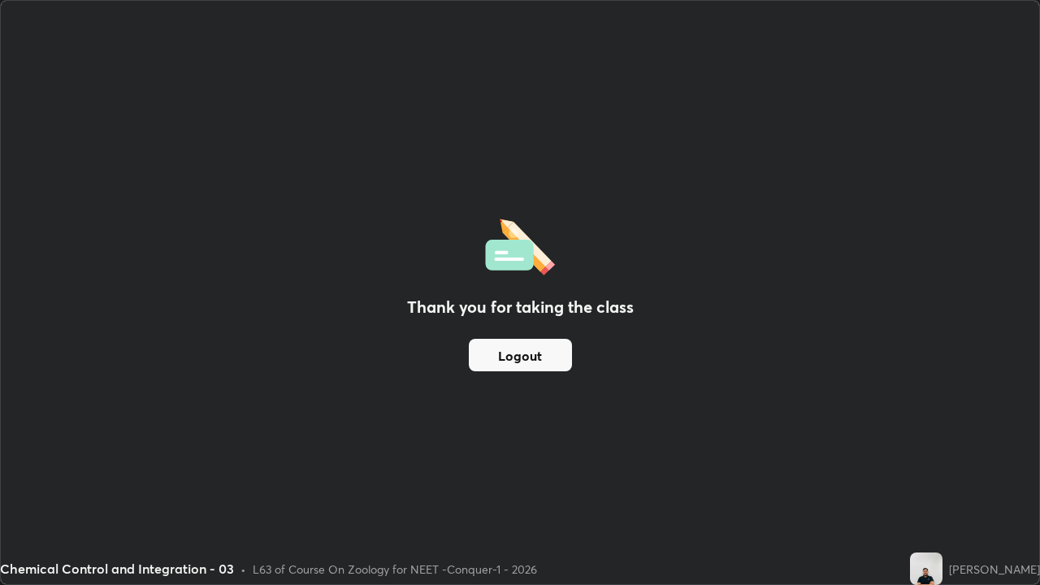
click at [541, 358] on button "Logout" at bounding box center [520, 355] width 103 height 32
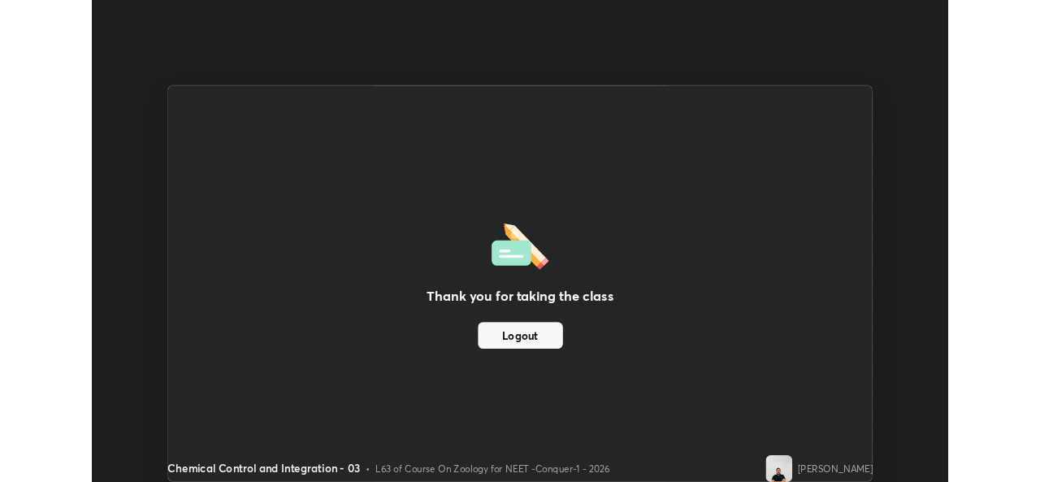
scroll to position [80749, 80191]
